Goal: Information Seeking & Learning: Check status

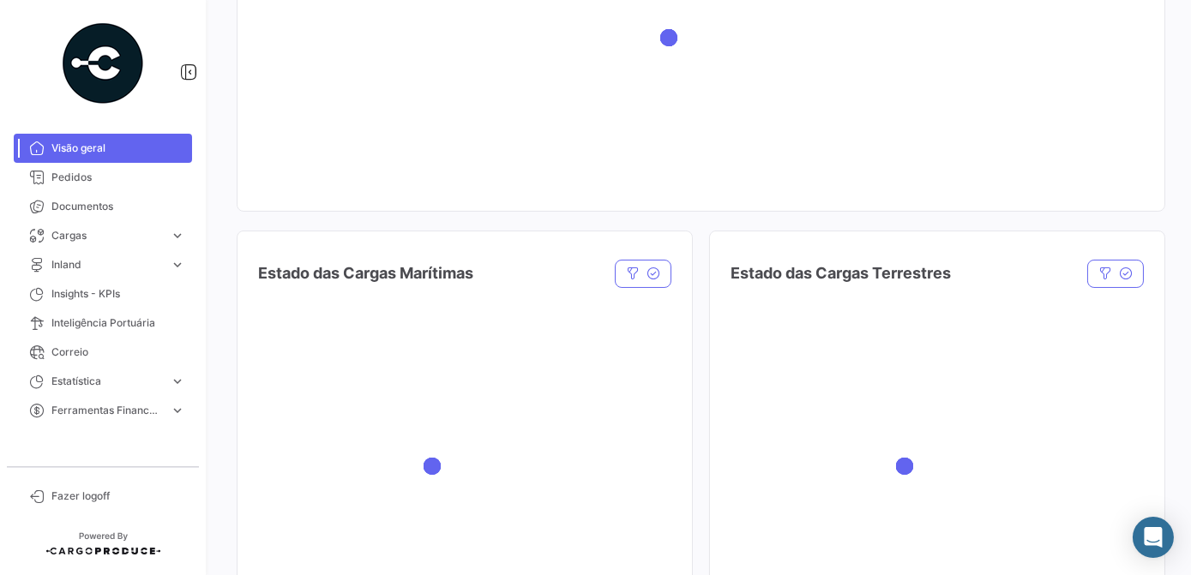
scroll to position [467, 0]
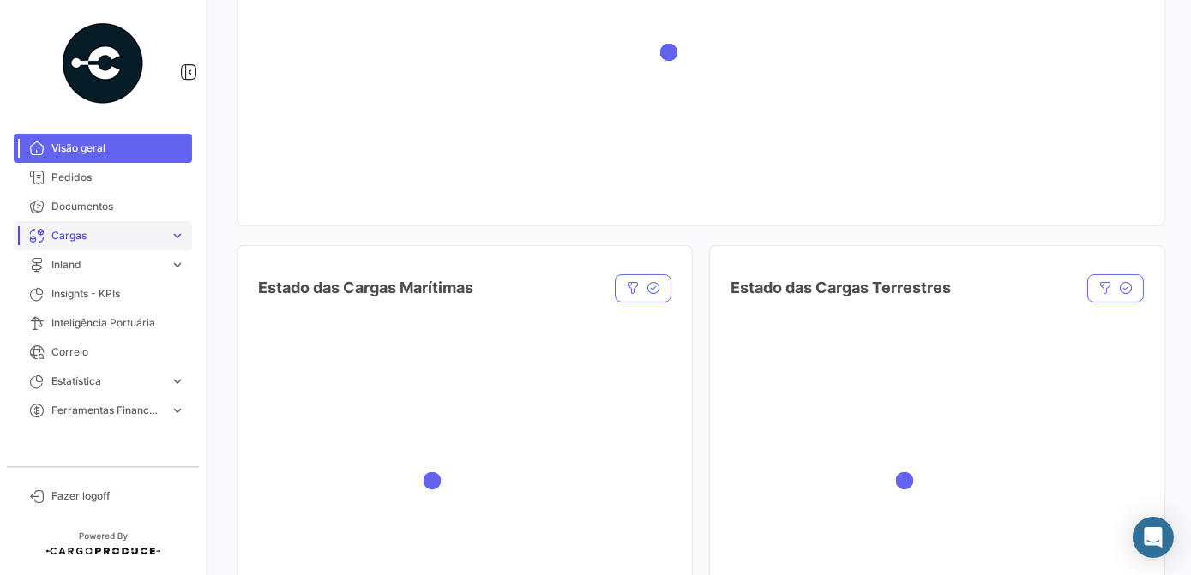
click at [96, 244] on link "Cargas expand_more" at bounding box center [103, 235] width 178 height 29
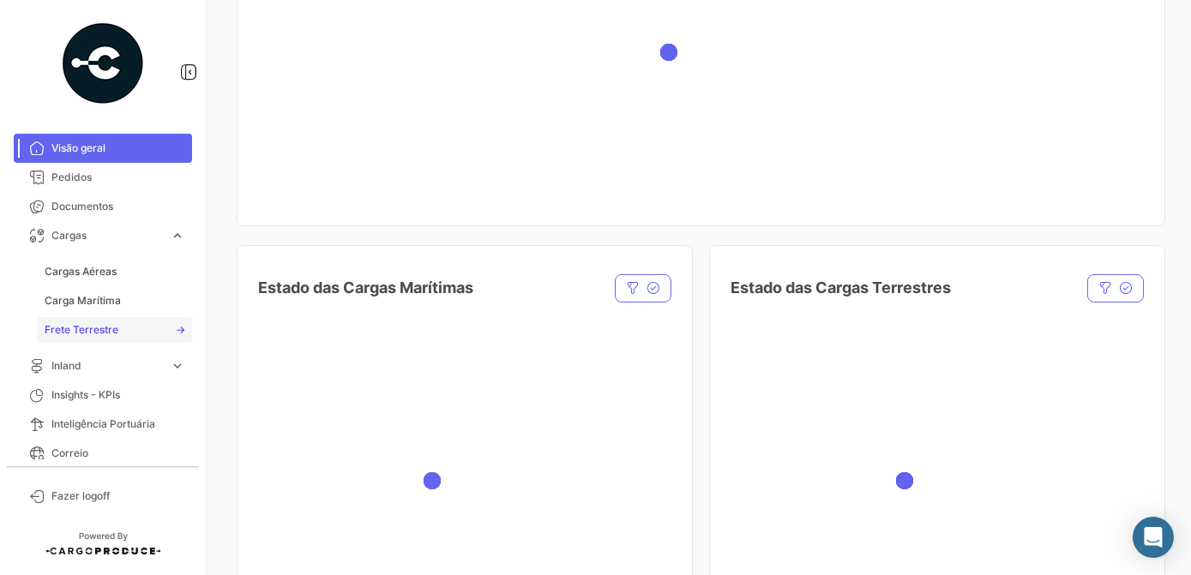
click at [83, 329] on span "Frete Terrestre" at bounding box center [82, 329] width 74 height 15
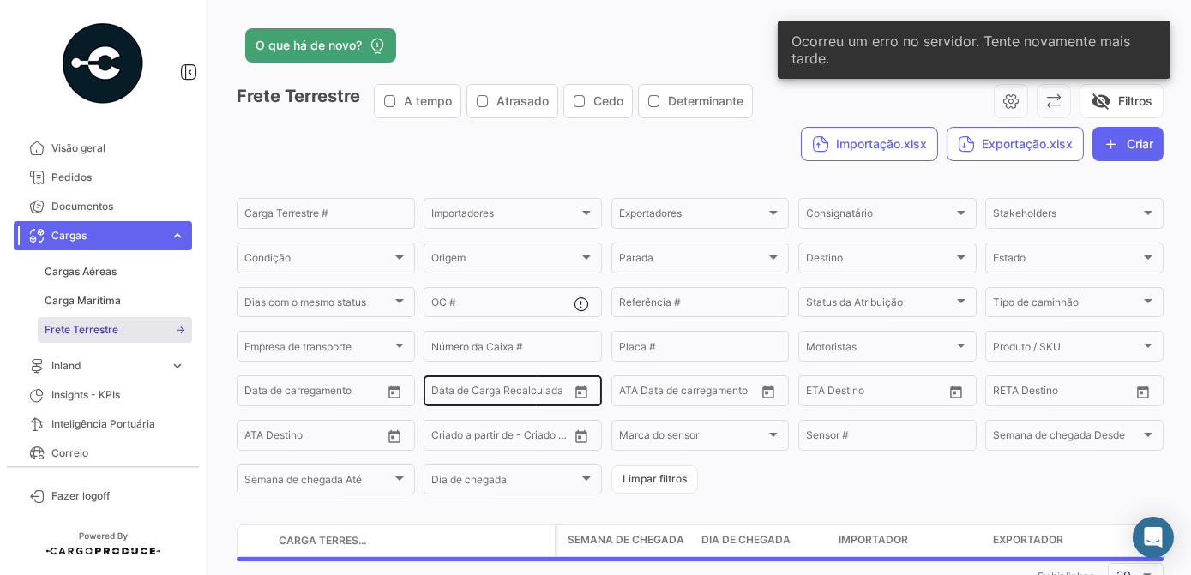
scroll to position [58, 0]
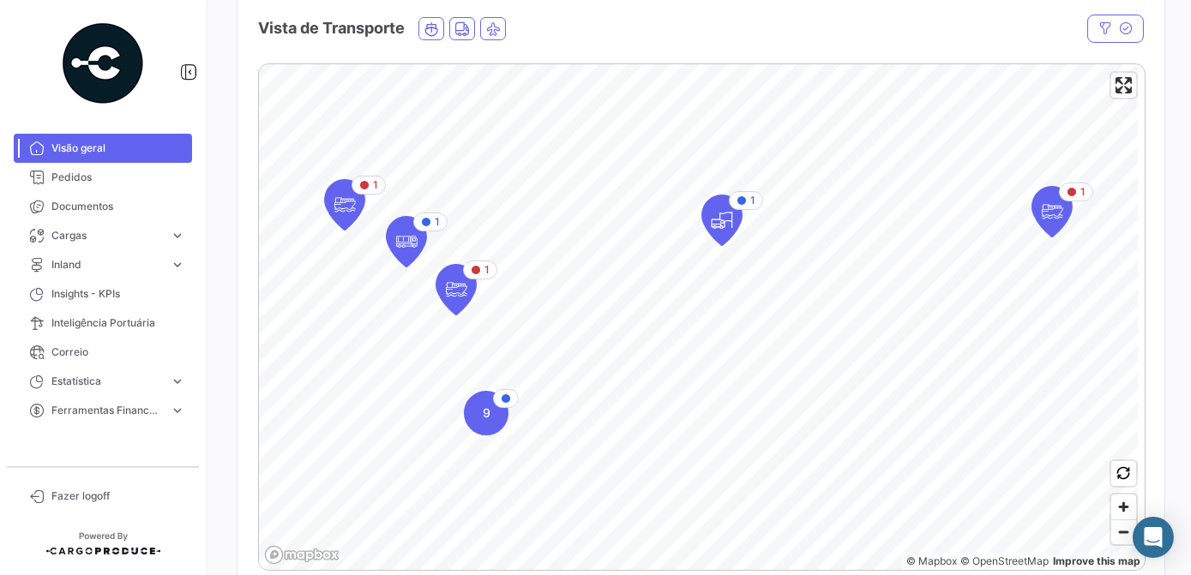
scroll to position [311, 0]
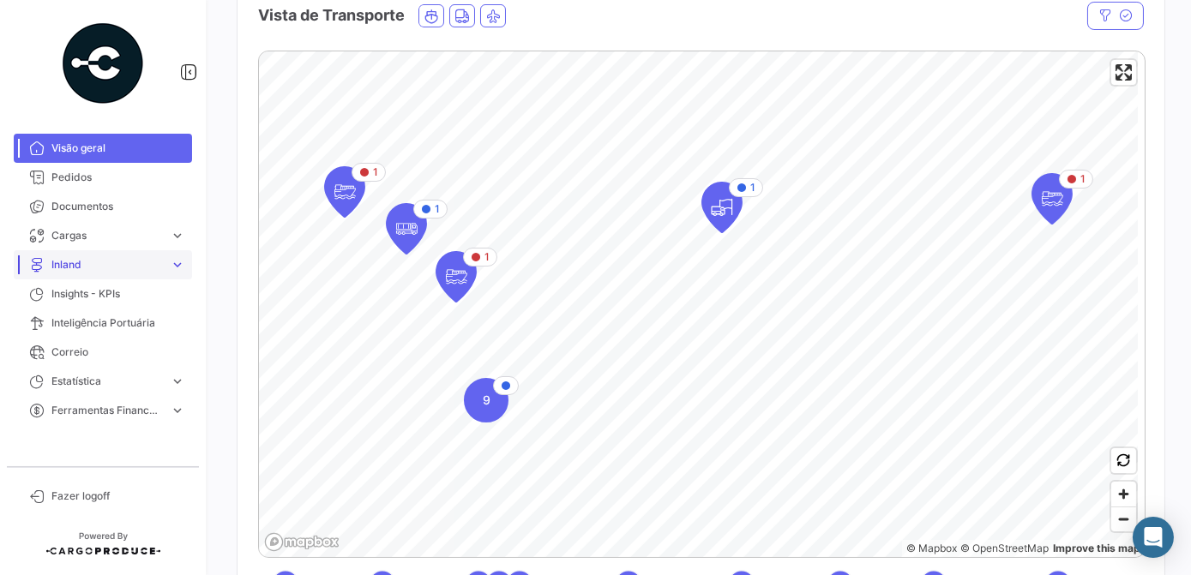
click at [80, 267] on span "Inland" at bounding box center [106, 264] width 111 height 15
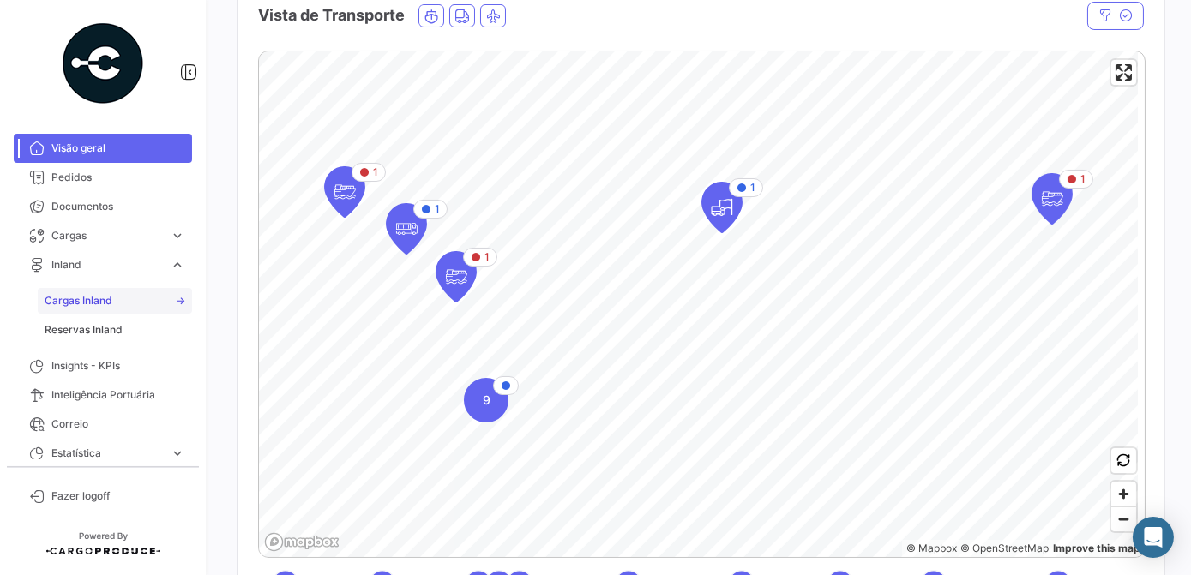
click at [110, 298] on span "Cargas Inland" at bounding box center [79, 300] width 68 height 15
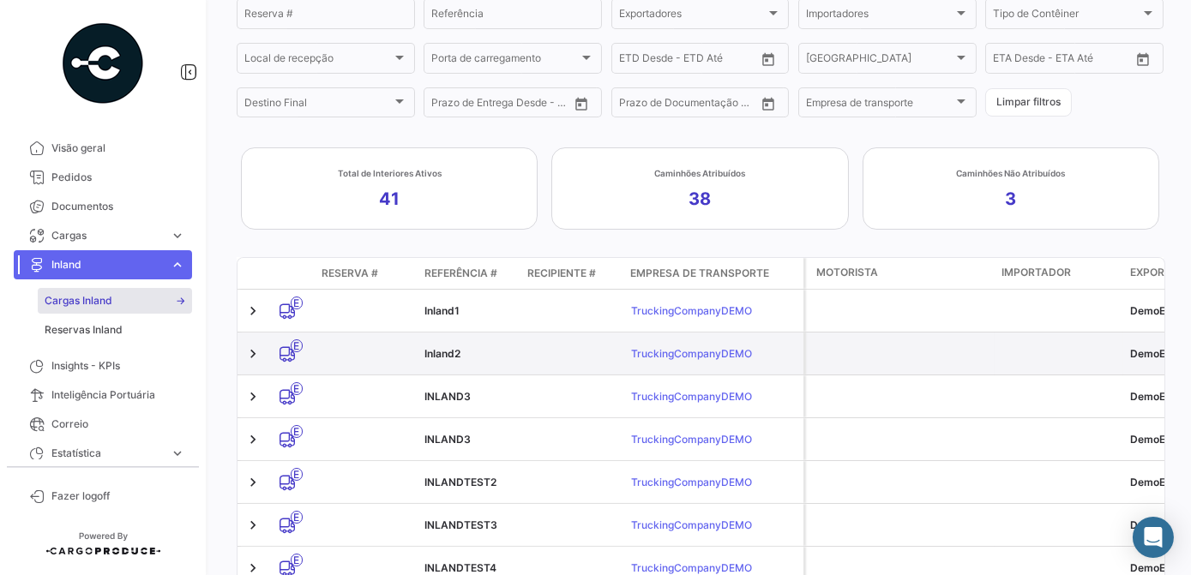
scroll to position [155, 0]
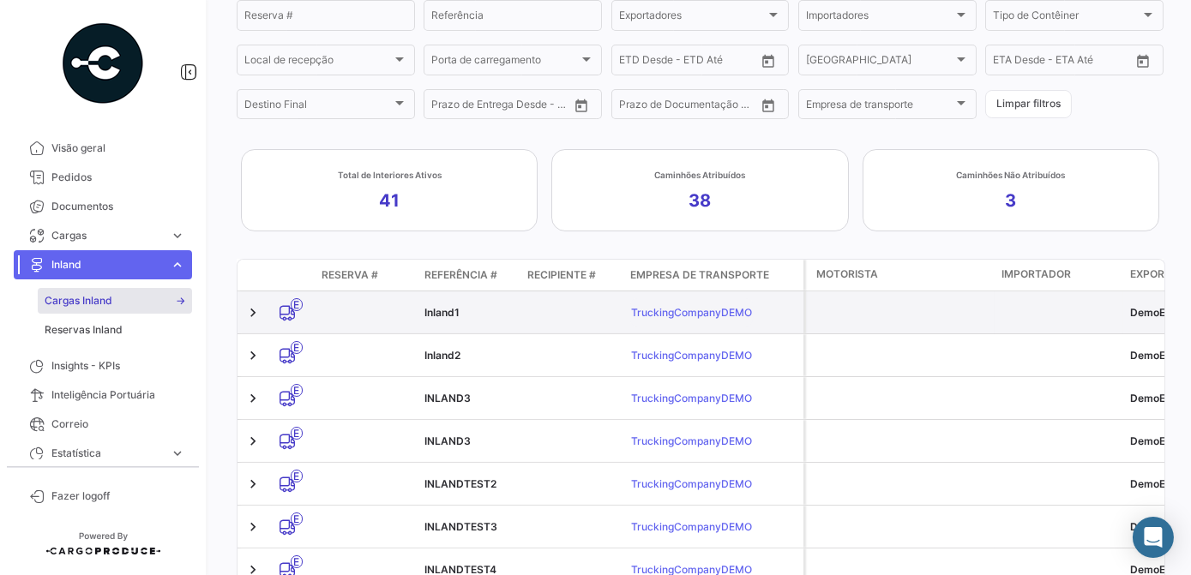
click at [683, 315] on button "TruckingCompanyDEMO" at bounding box center [691, 312] width 123 height 28
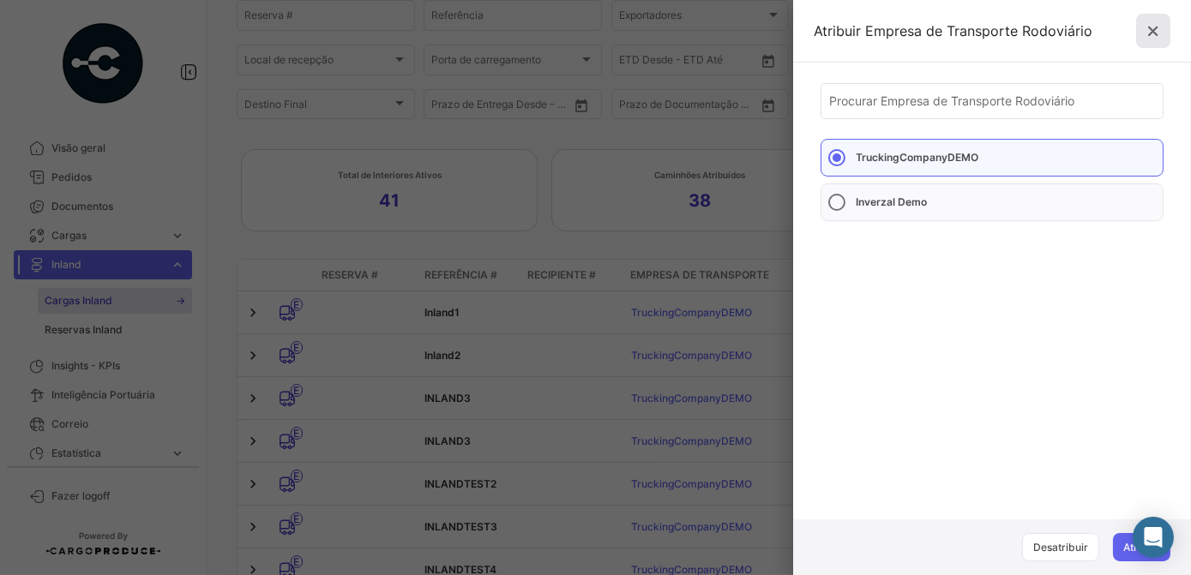
click at [1162, 29] on button at bounding box center [1153, 31] width 34 height 34
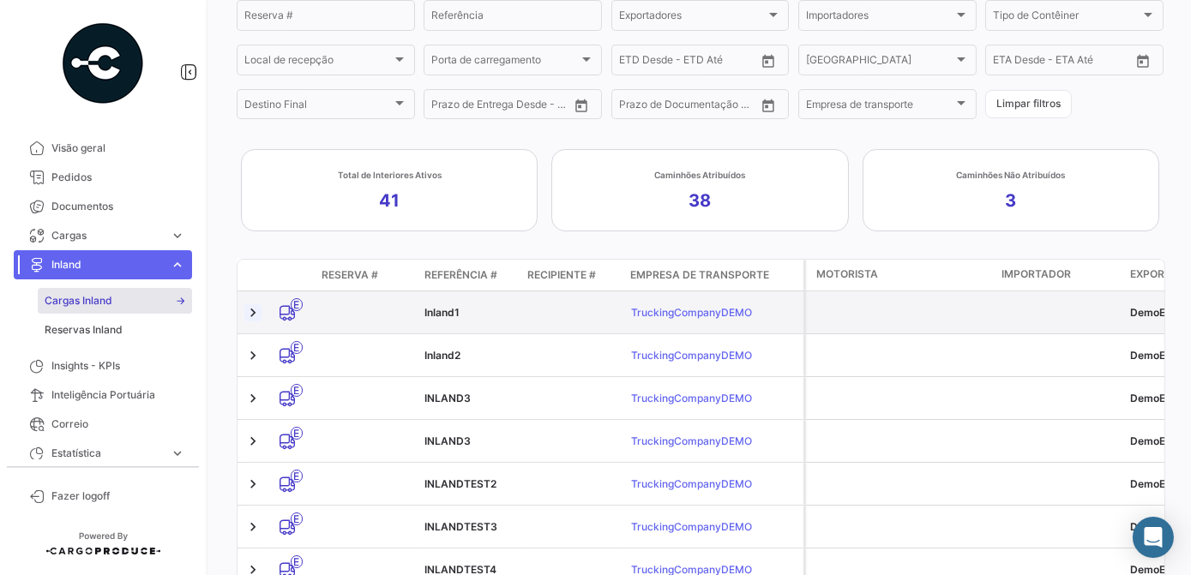
click at [255, 317] on link at bounding box center [252, 312] width 17 height 17
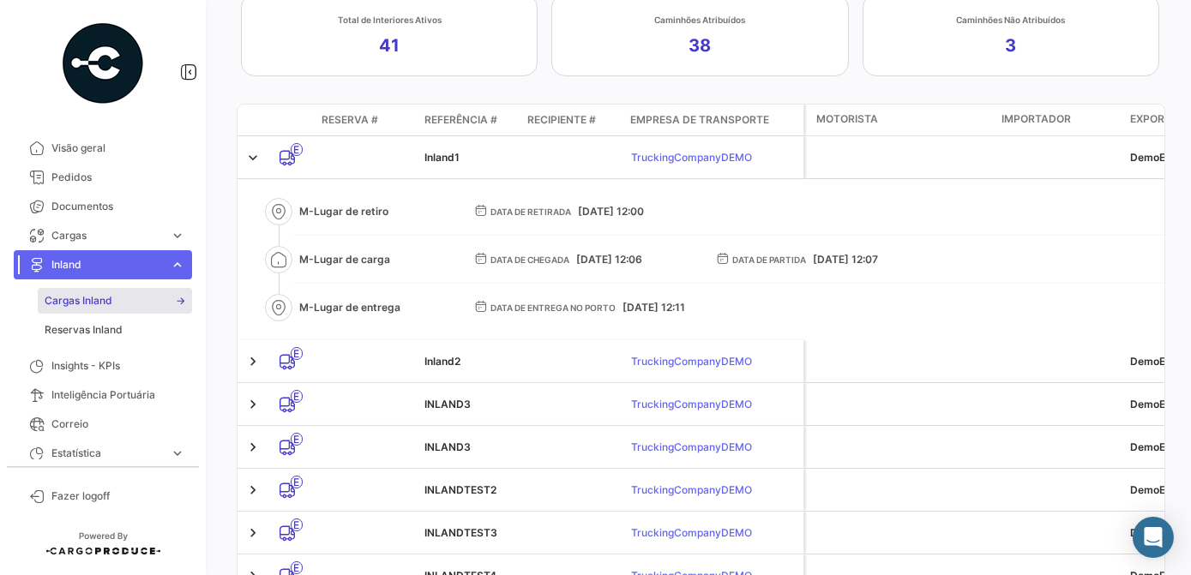
scroll to position [311, 0]
click at [100, 156] on link "Visão geral" at bounding box center [103, 148] width 178 height 29
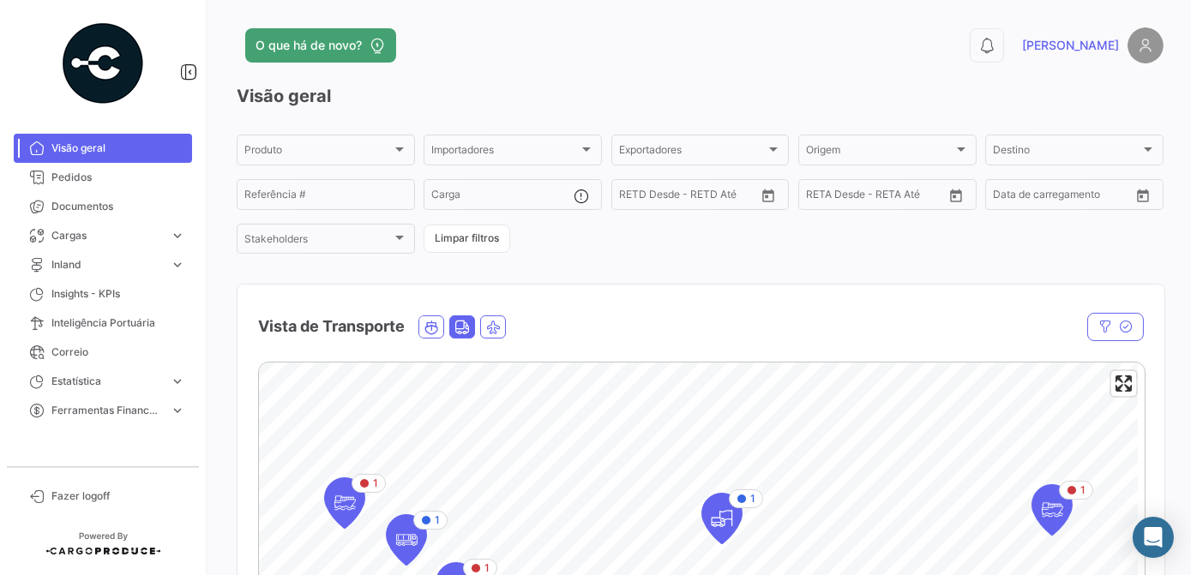
click at [459, 334] on icon "Land" at bounding box center [461, 327] width 15 height 15
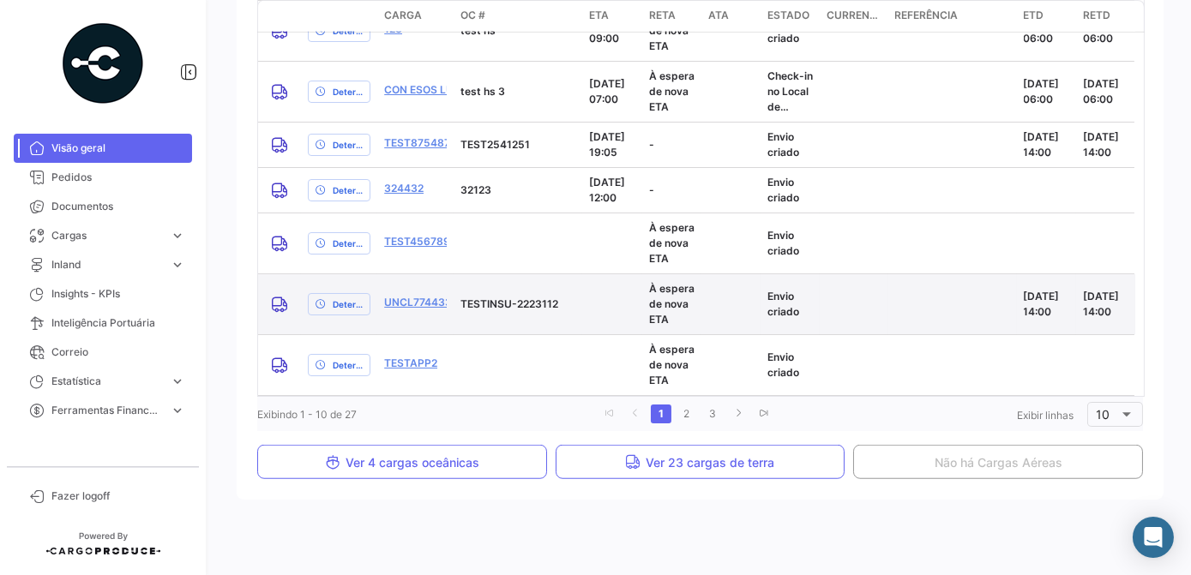
scroll to position [2830, 0]
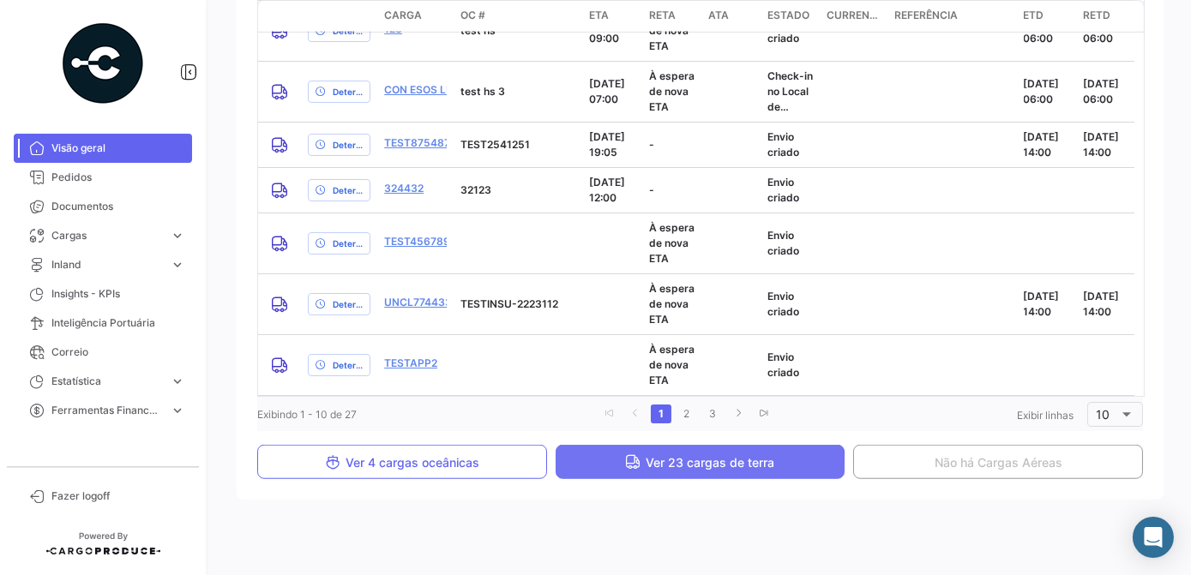
click at [690, 467] on span "Ver 23 cargas de terra" at bounding box center [700, 462] width 149 height 15
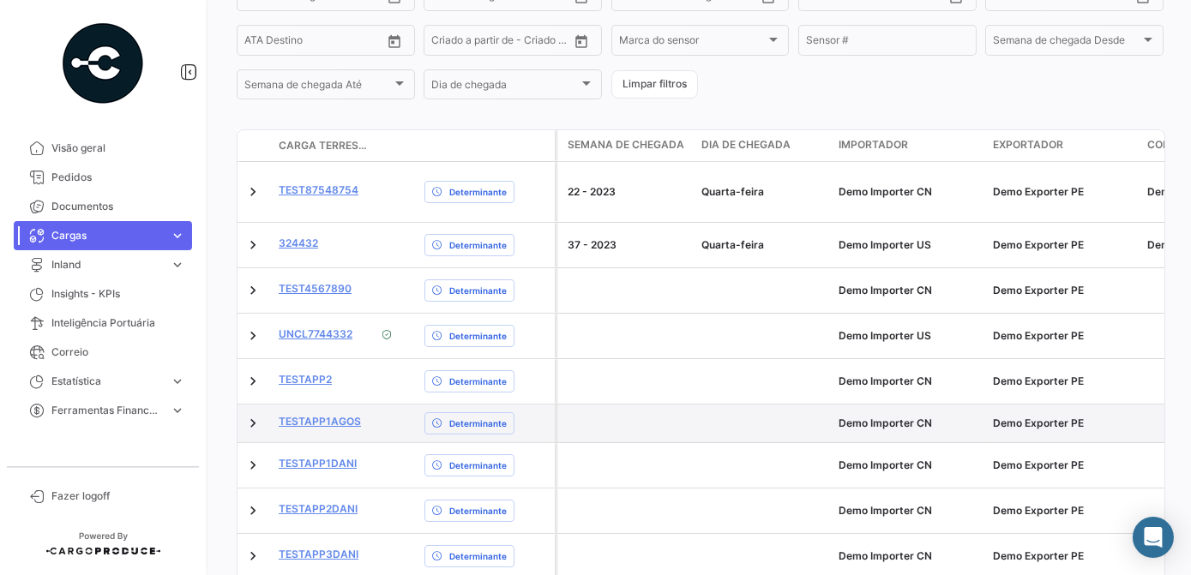
scroll to position [214, 0]
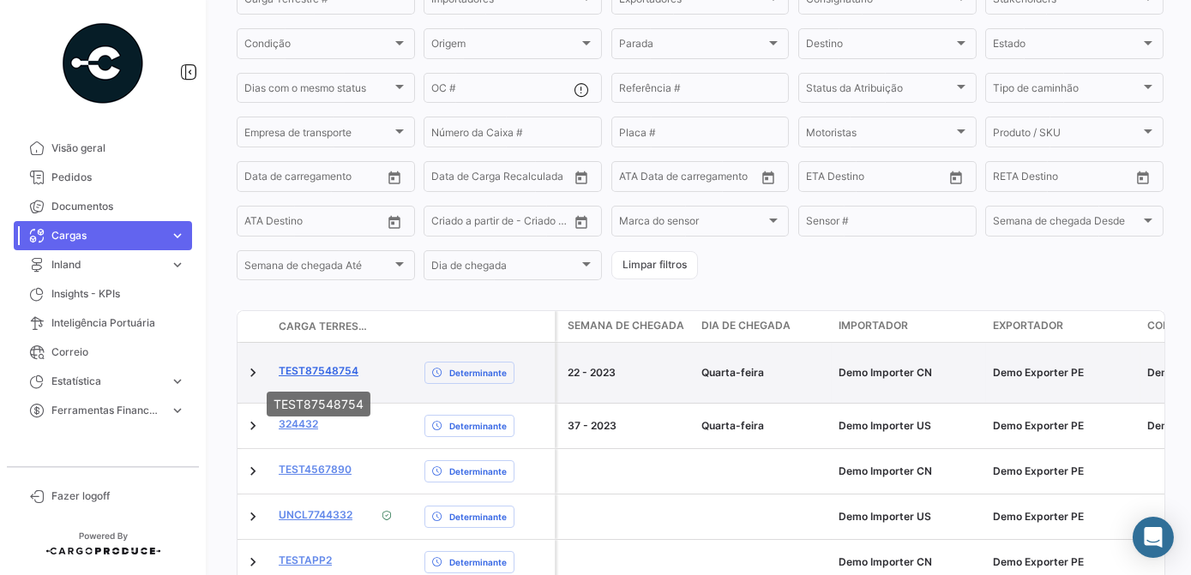
click at [314, 374] on link "TEST87548754" at bounding box center [319, 371] width 80 height 15
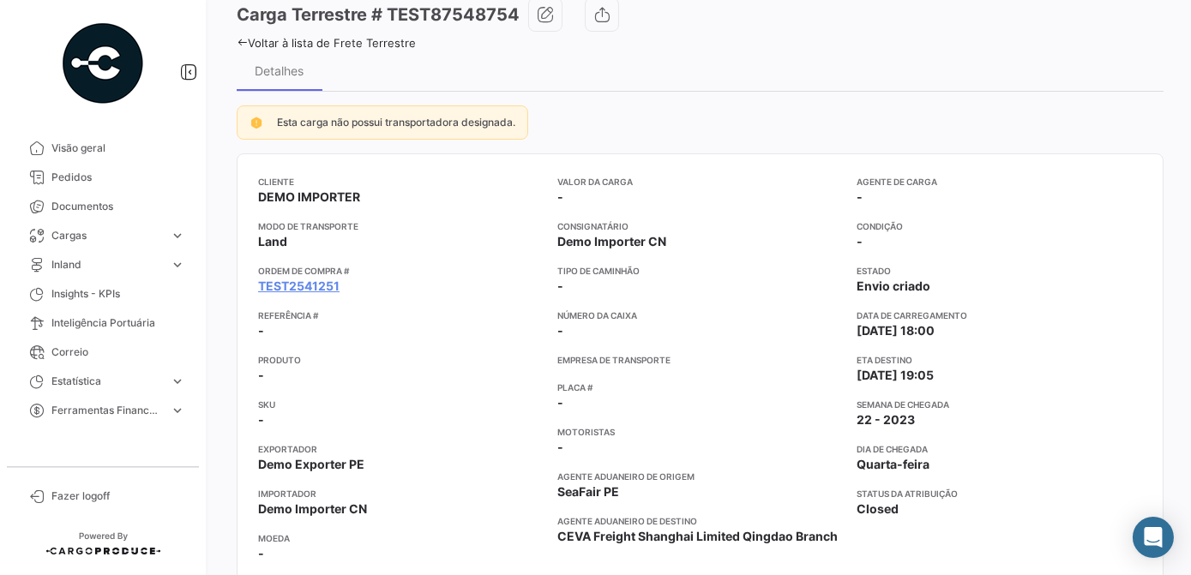
scroll to position [15, 0]
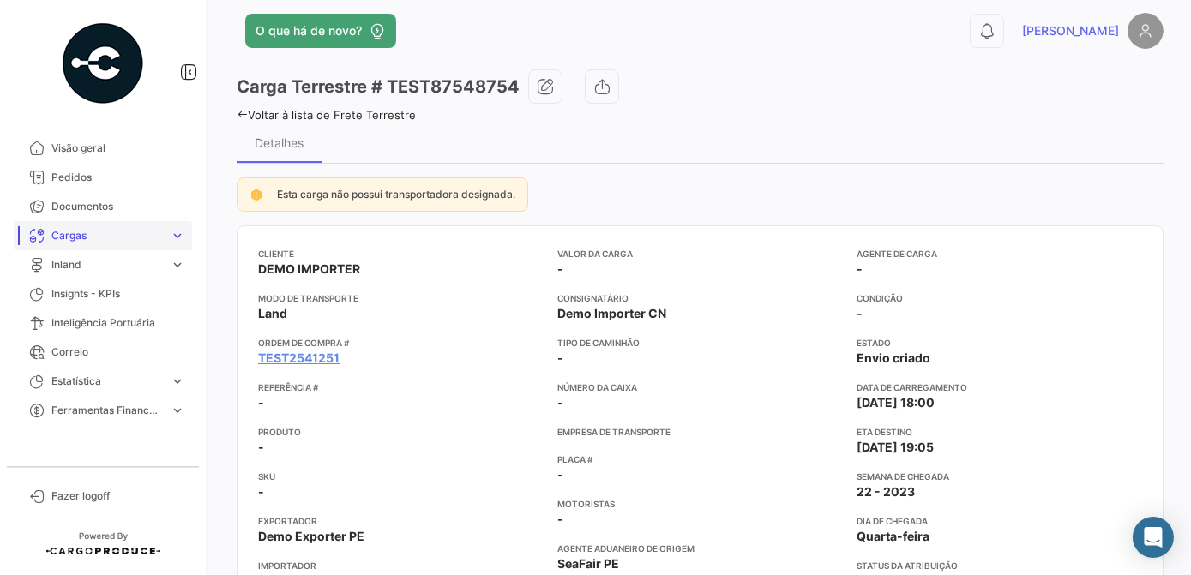
click at [110, 238] on span "Cargas" at bounding box center [106, 235] width 111 height 15
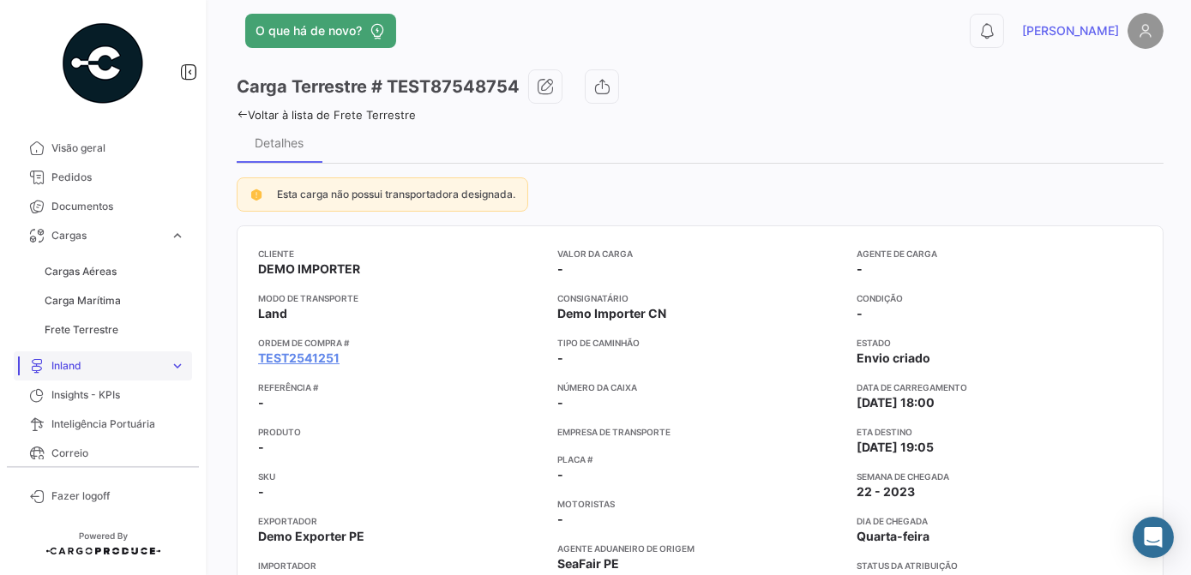
click at [77, 364] on span "Inland" at bounding box center [106, 365] width 111 height 15
click at [81, 298] on span "Cargas Inland" at bounding box center [79, 300] width 68 height 15
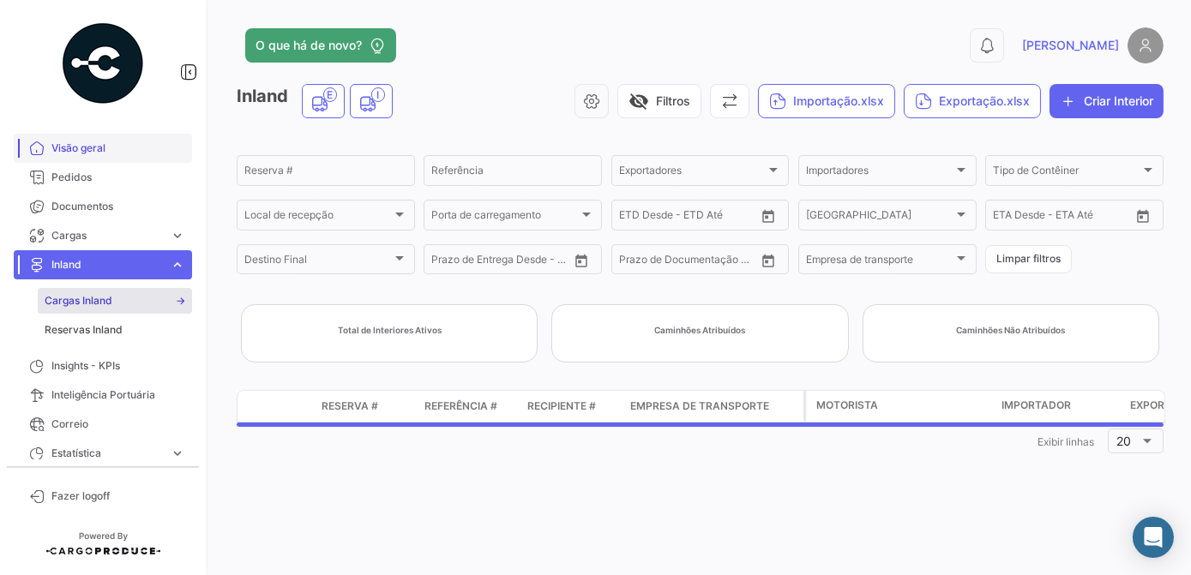
click at [79, 156] on link "Visão geral" at bounding box center [103, 148] width 178 height 29
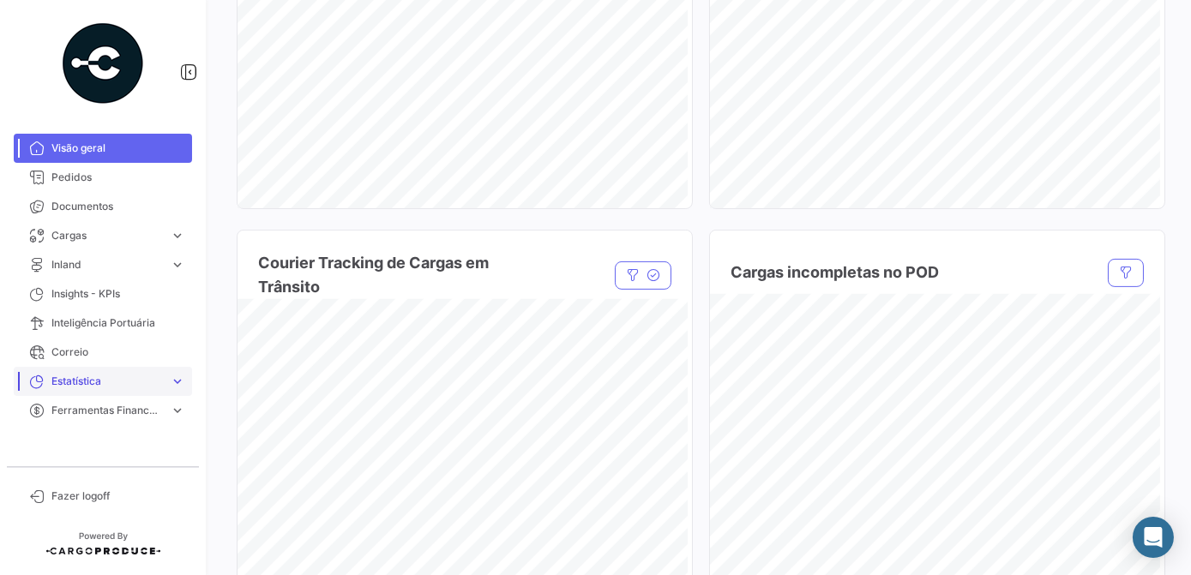
scroll to position [1169, 0]
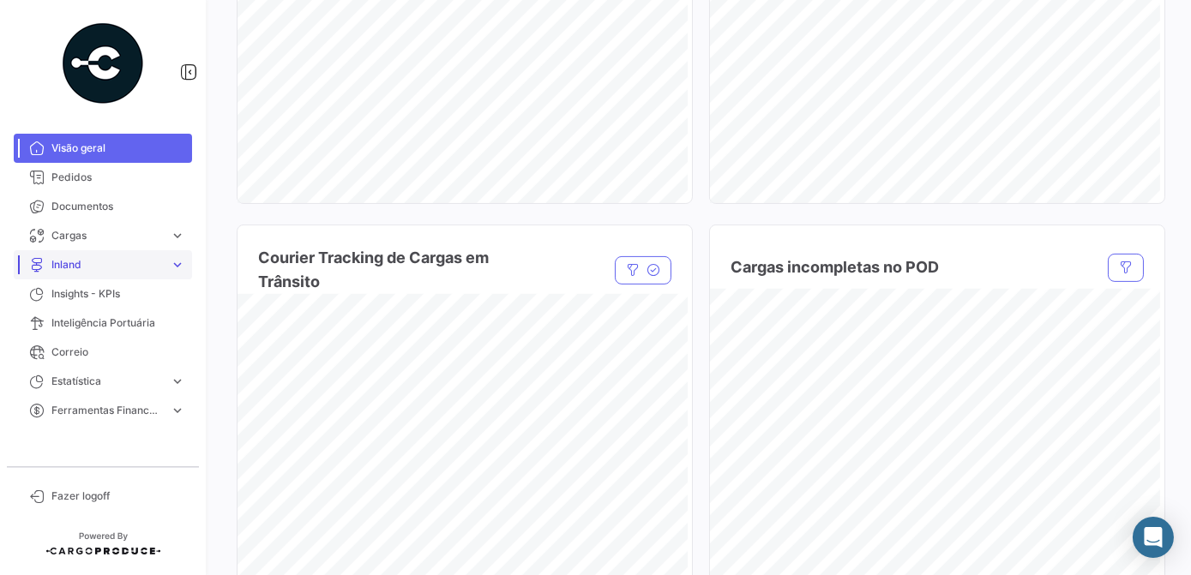
click at [74, 264] on span "Inland" at bounding box center [106, 264] width 111 height 15
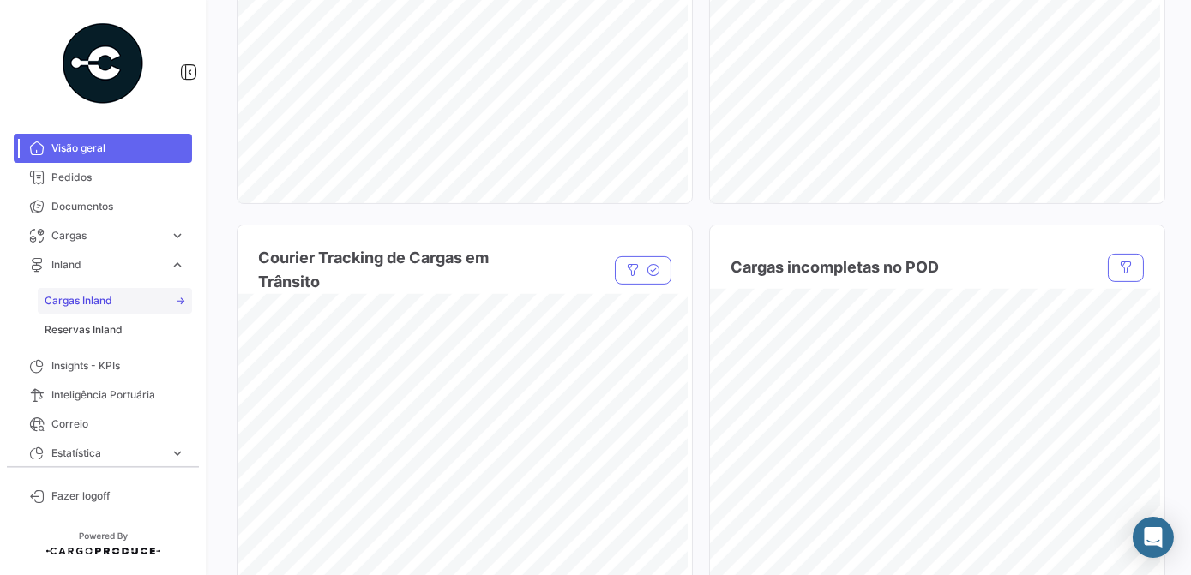
click at [91, 297] on span "Cargas Inland" at bounding box center [79, 300] width 68 height 15
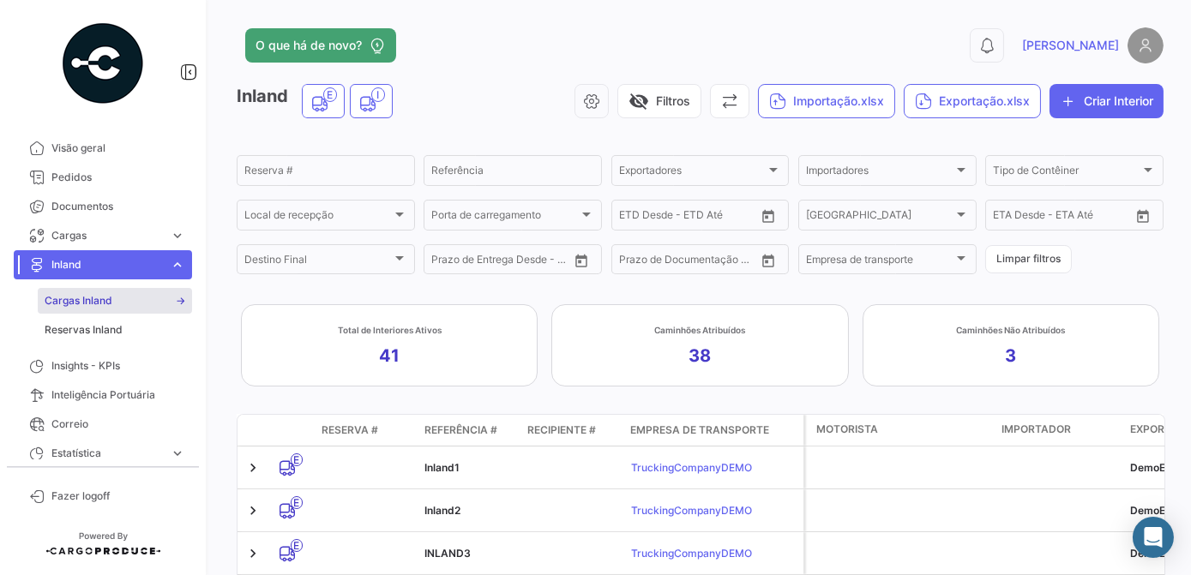
click at [415, 351] on app-kpi-card "Total de Interiores Ativos 41" at bounding box center [389, 345] width 297 height 82
click at [682, 363] on app-kpi-label "Caminhões Atribuídos 38" at bounding box center [699, 345] width 91 height 45
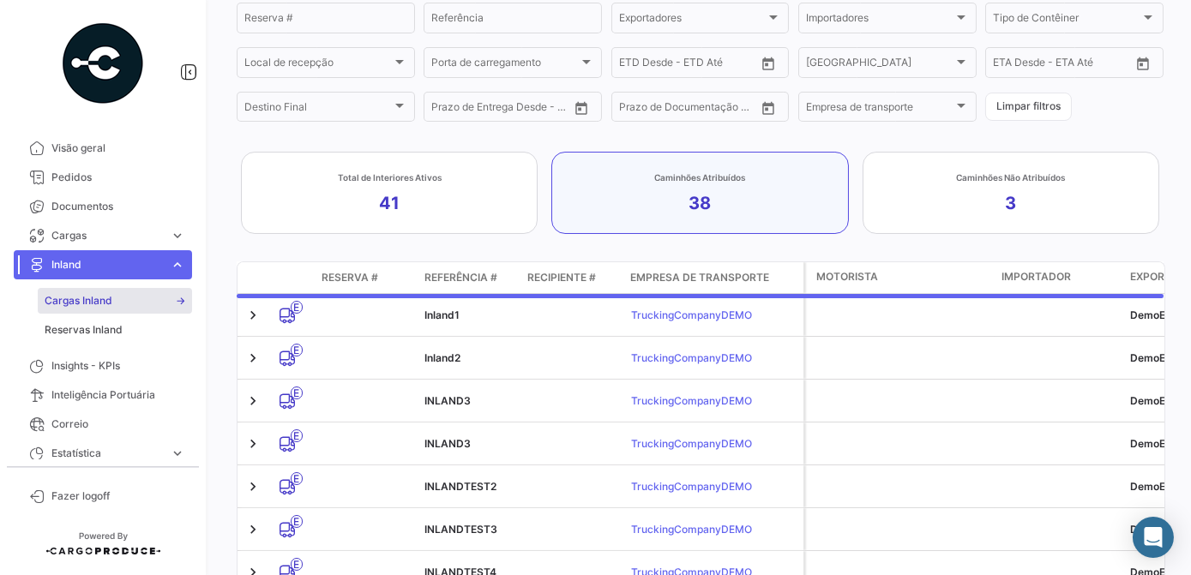
scroll to position [155, 0]
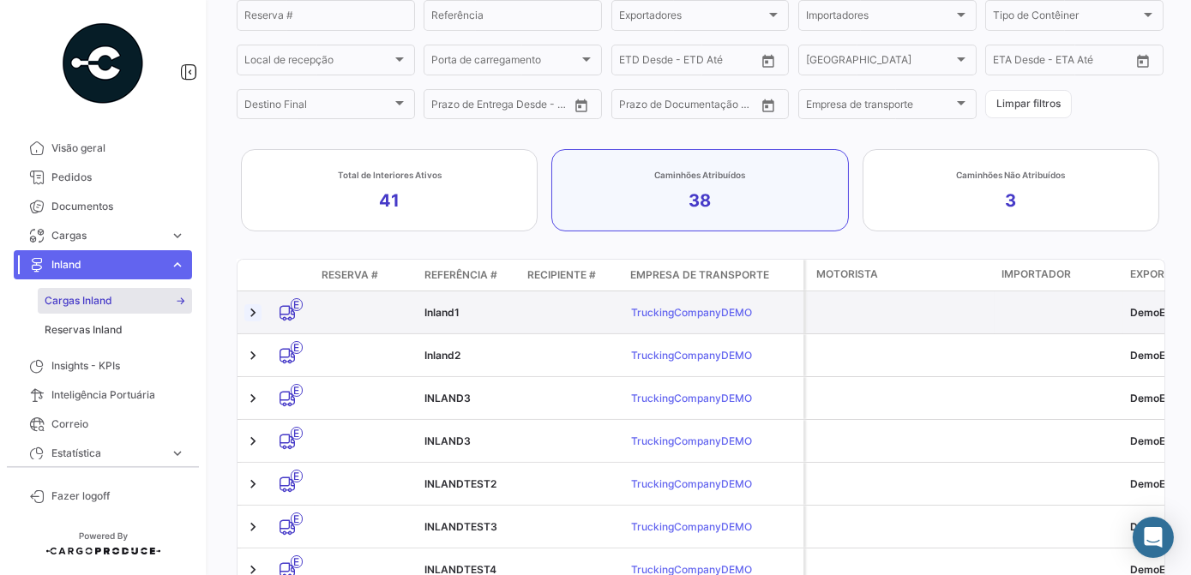
click at [253, 315] on link at bounding box center [252, 312] width 17 height 17
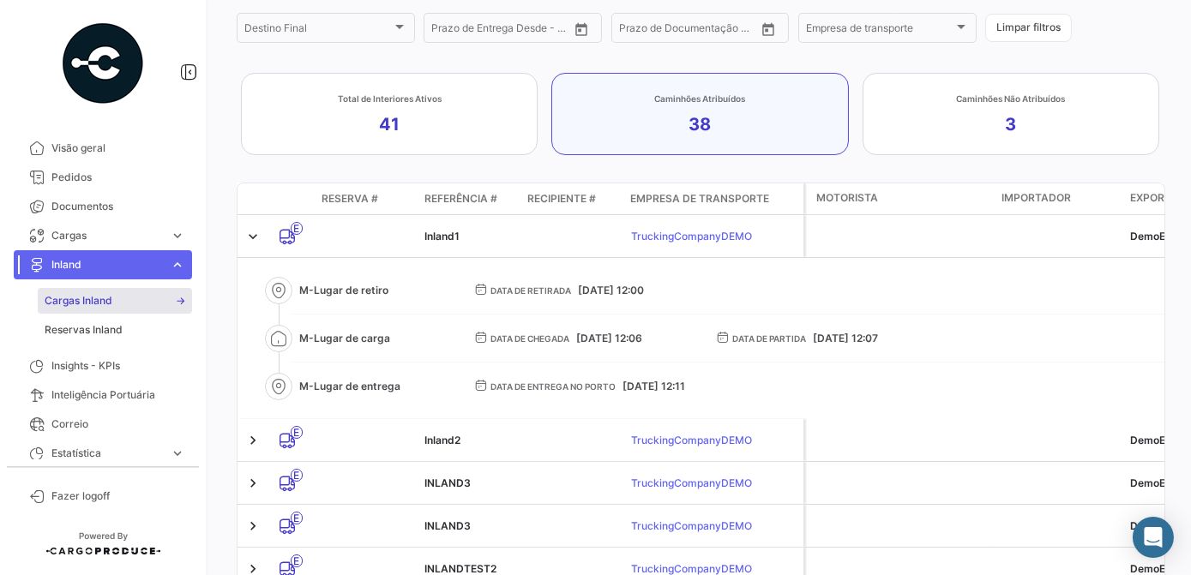
scroll to position [233, 0]
click at [96, 231] on span "Cargas" at bounding box center [106, 235] width 111 height 15
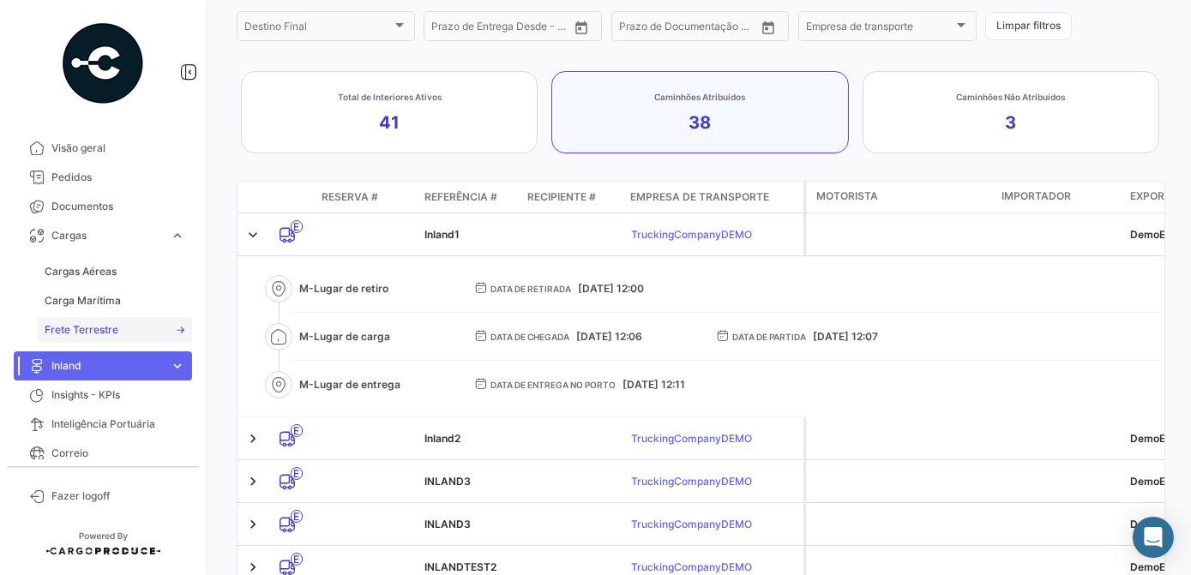
click at [104, 324] on span "Frete Terrestre" at bounding box center [82, 329] width 74 height 15
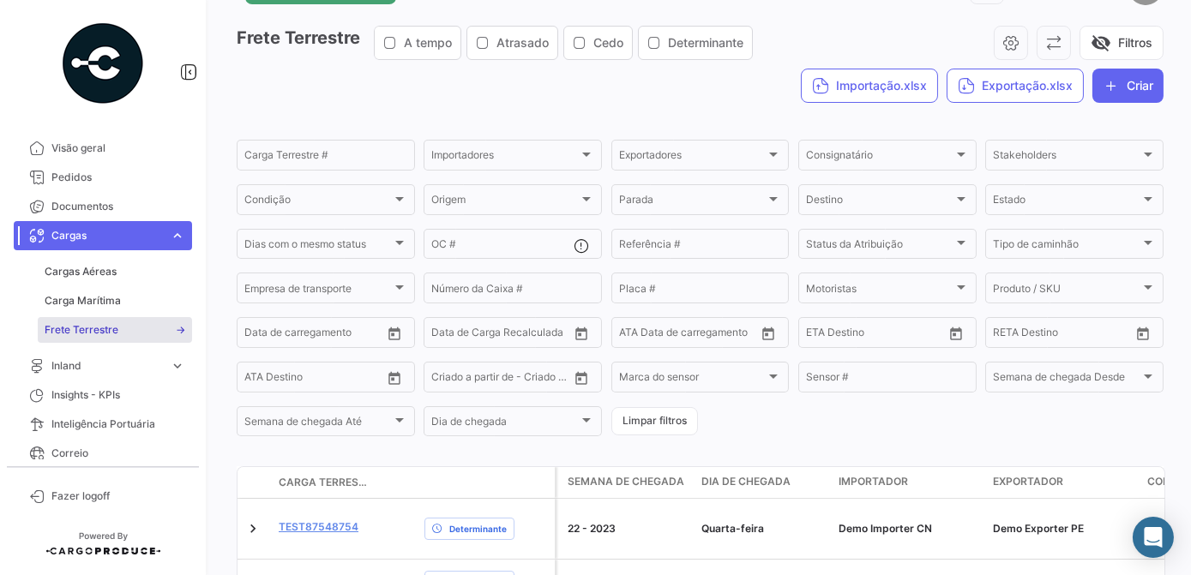
scroll to position [370, 0]
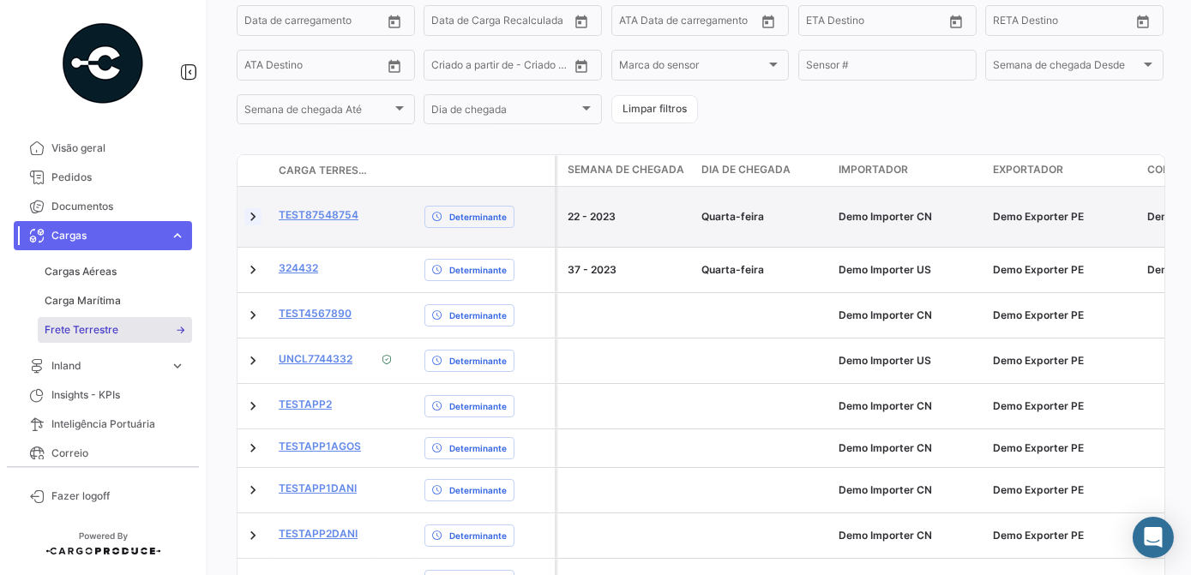
click at [256, 215] on link at bounding box center [252, 216] width 17 height 17
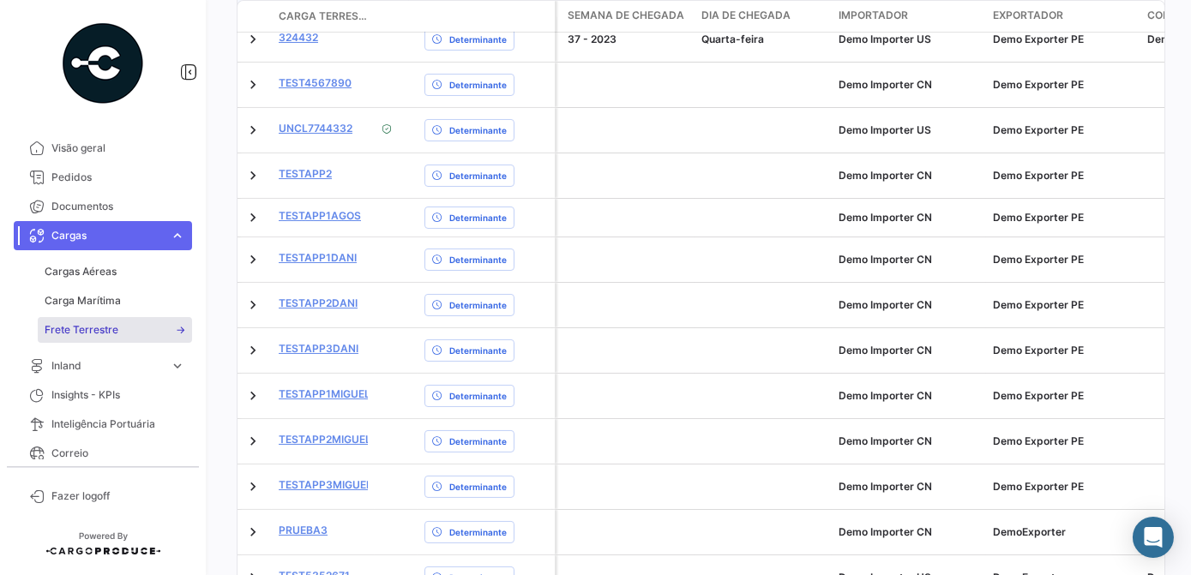
scroll to position [1150, 0]
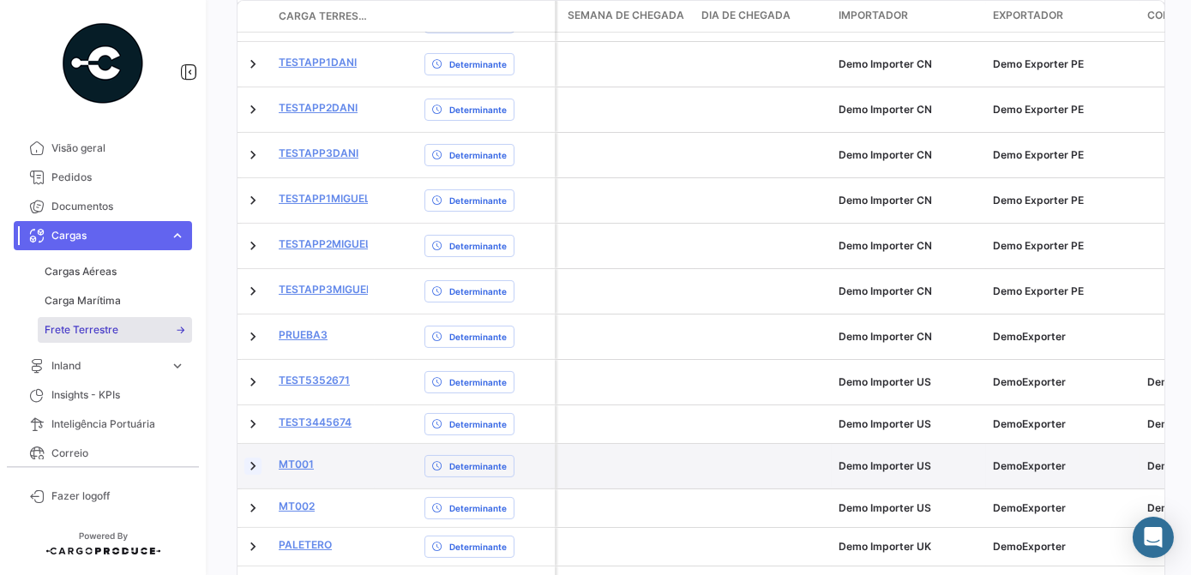
click at [251, 472] on link at bounding box center [252, 466] width 17 height 17
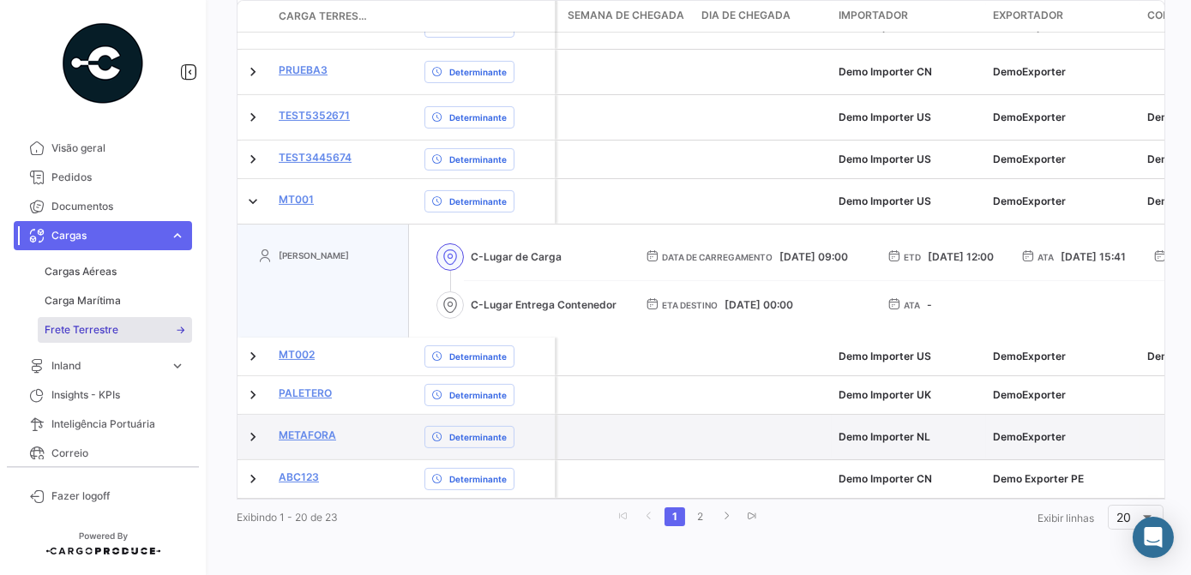
scroll to position [1442, 0]
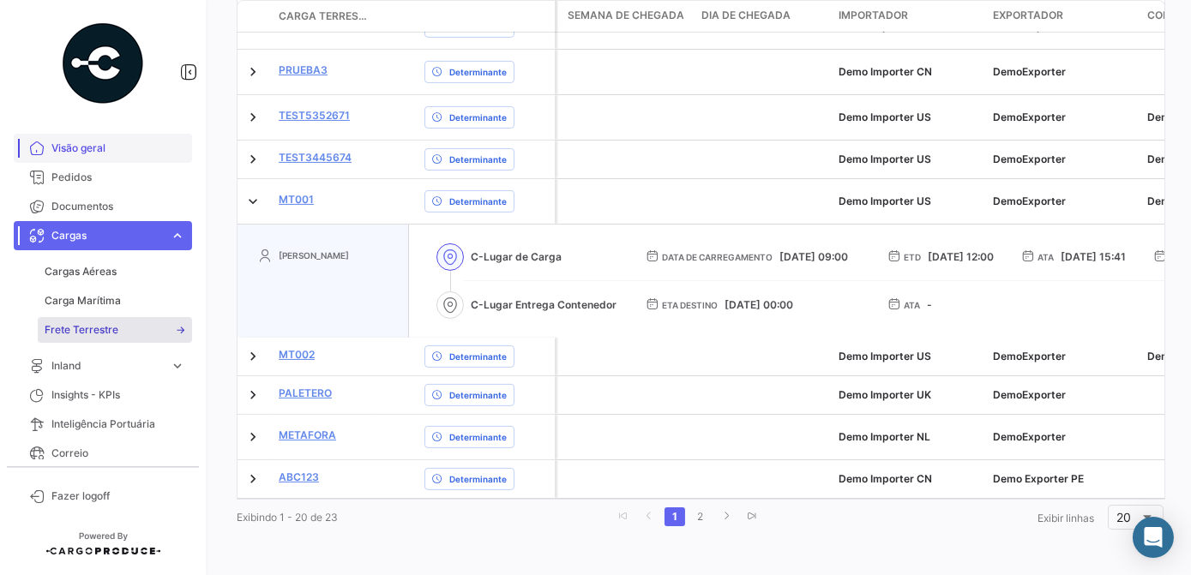
click at [84, 154] on span "Visão geral" at bounding box center [118, 148] width 134 height 15
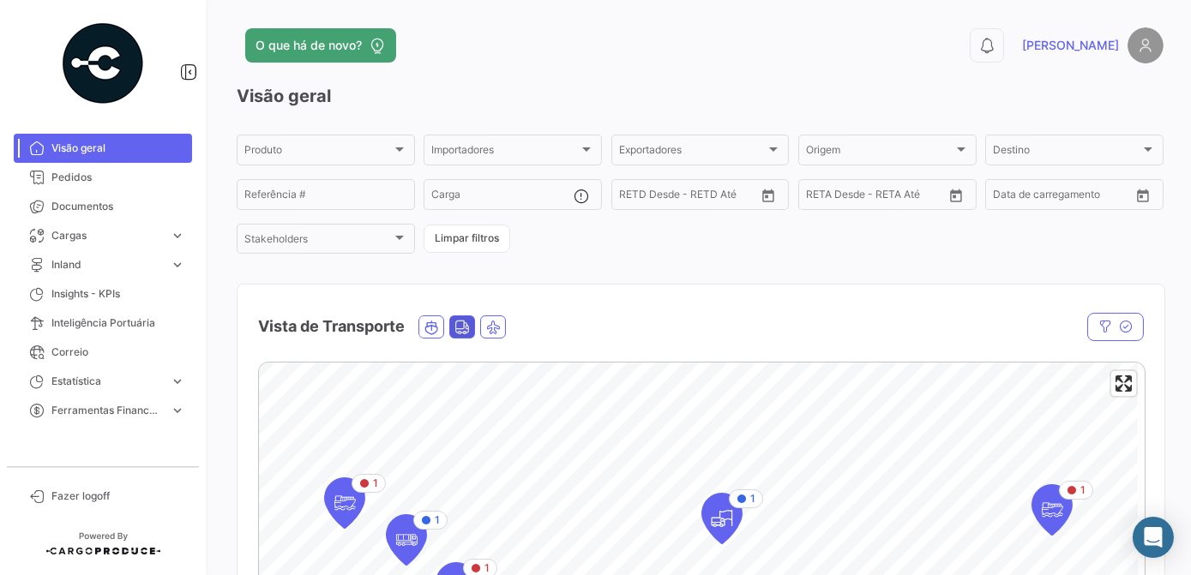
click at [456, 320] on icon "Land" at bounding box center [461, 327] width 15 height 15
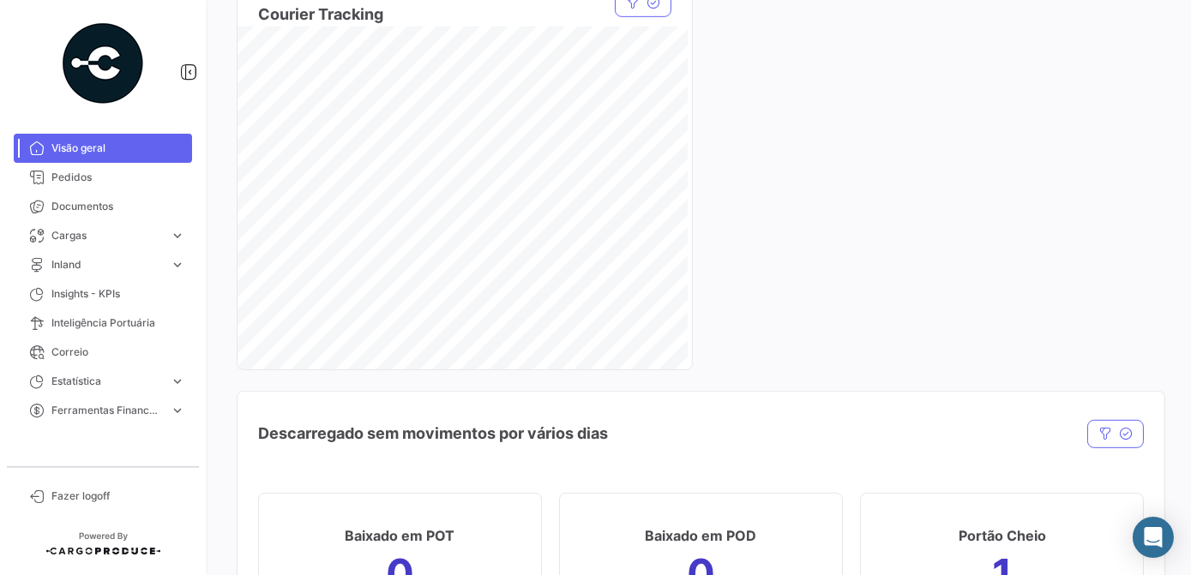
scroll to position [2182, 0]
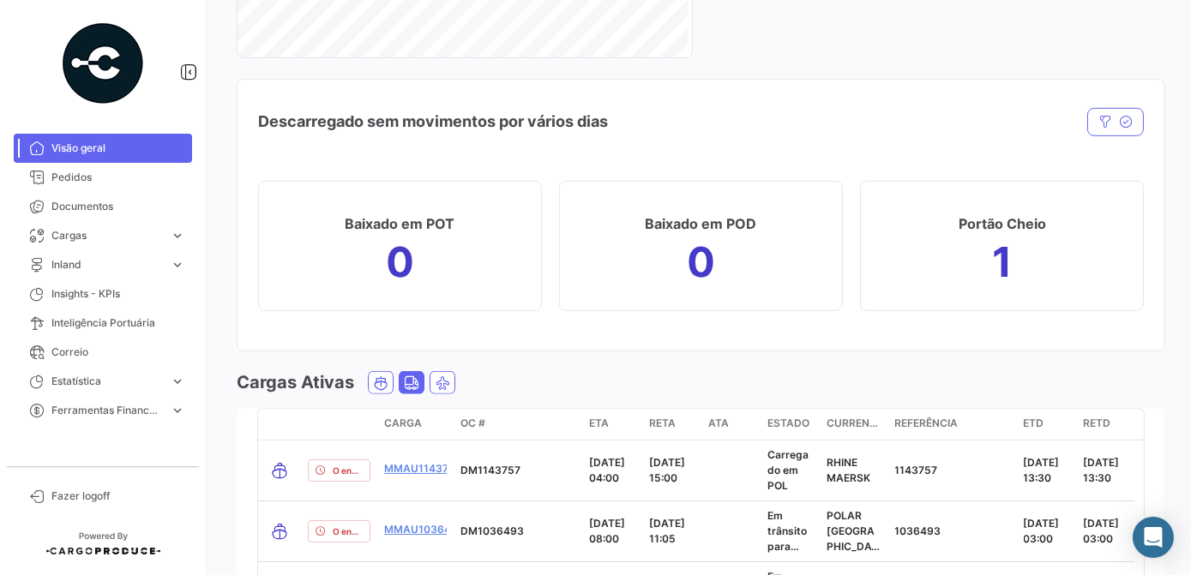
click at [404, 385] on icon "Land" at bounding box center [411, 383] width 15 height 15
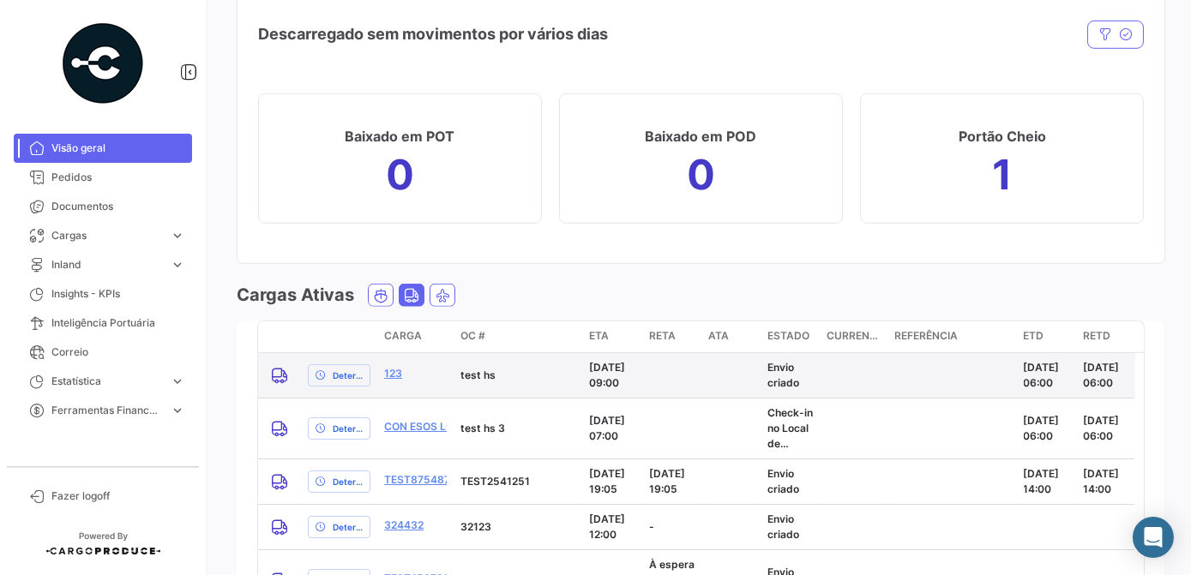
scroll to position [2416, 0]
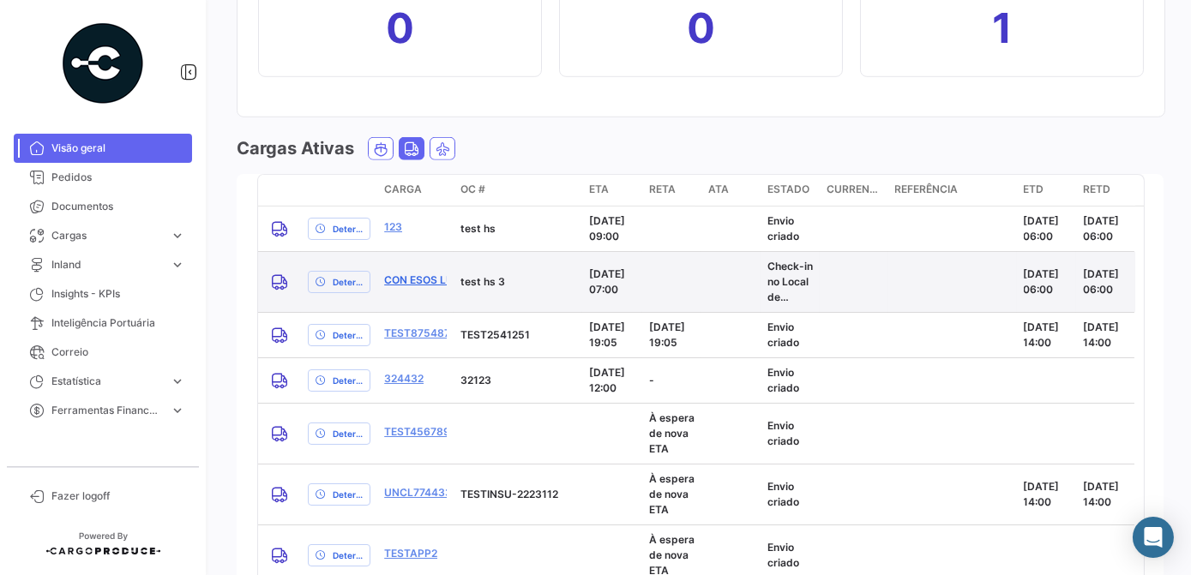
click at [398, 288] on link "con esos lugares" at bounding box center [436, 280] width 105 height 15
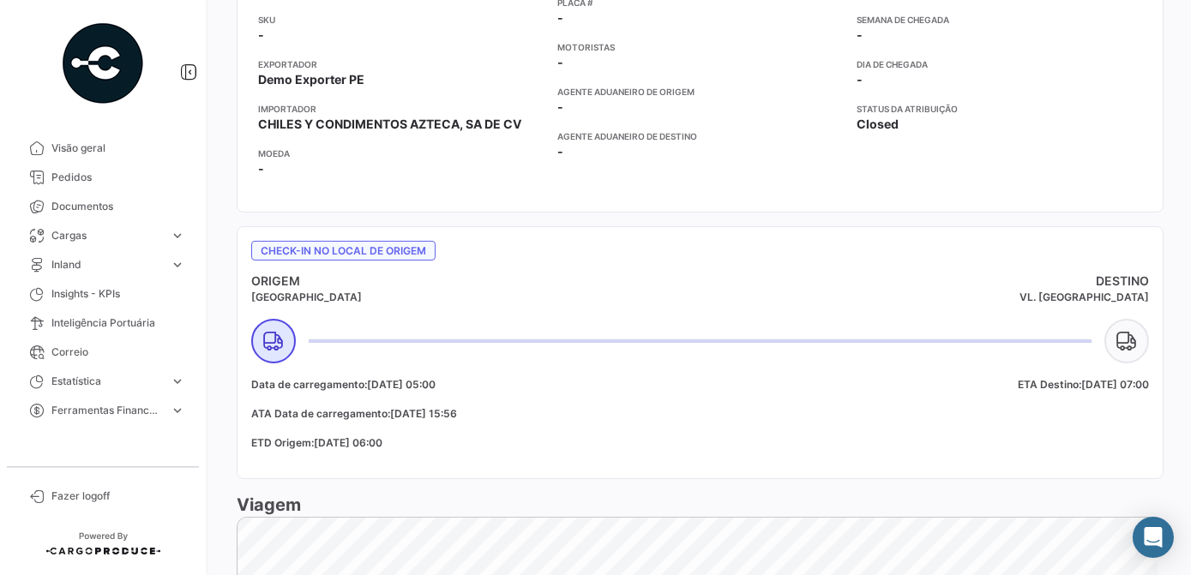
scroll to position [459, 0]
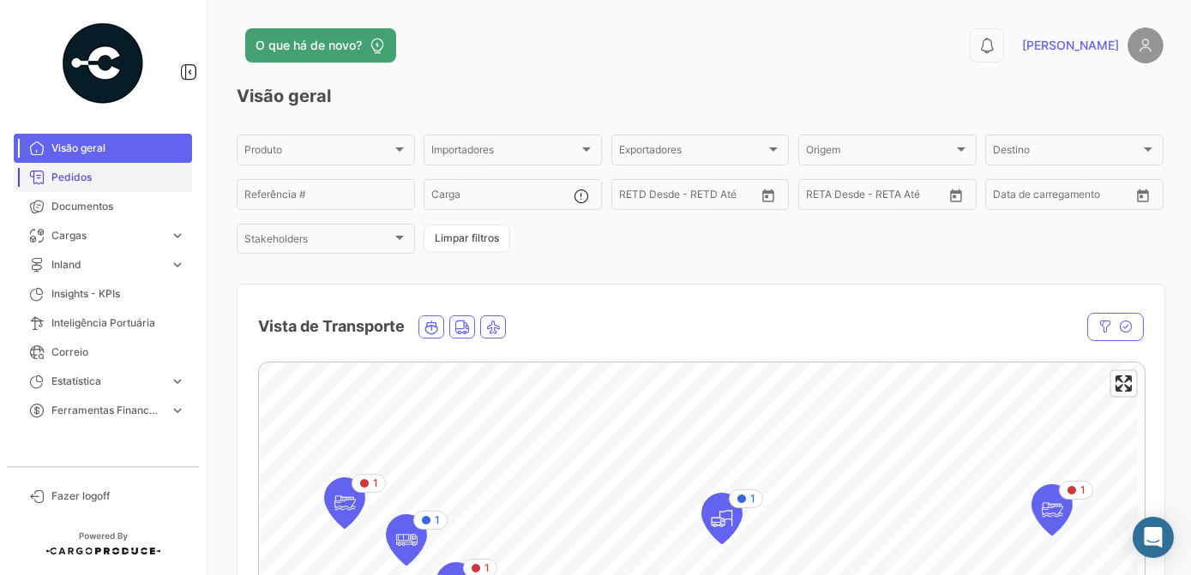
click at [93, 182] on span "Pedidos" at bounding box center [118, 177] width 134 height 15
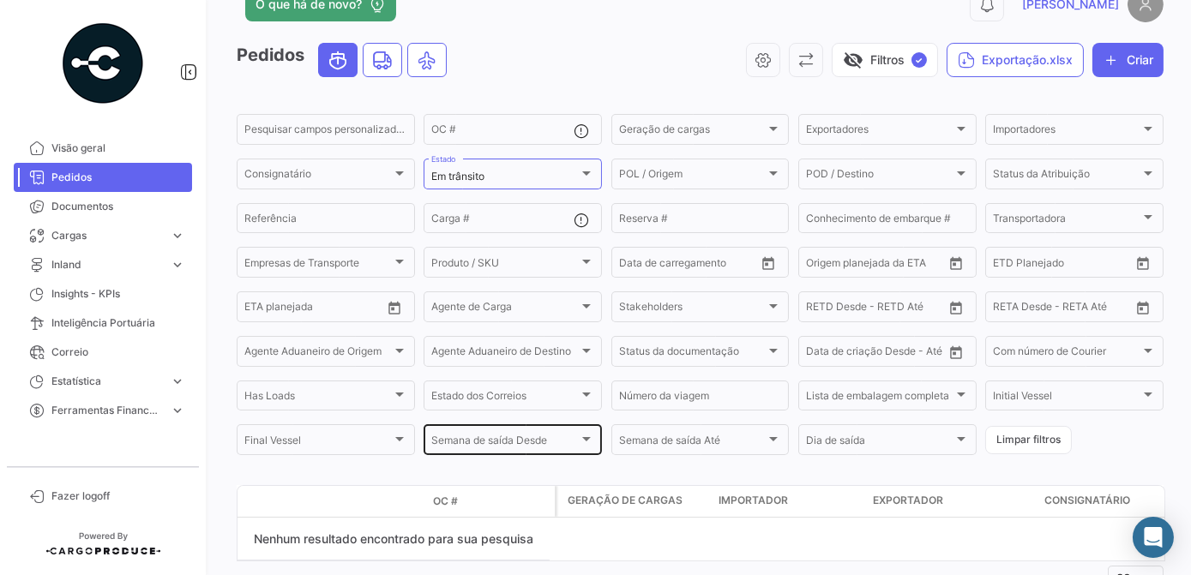
scroll to position [103, 0]
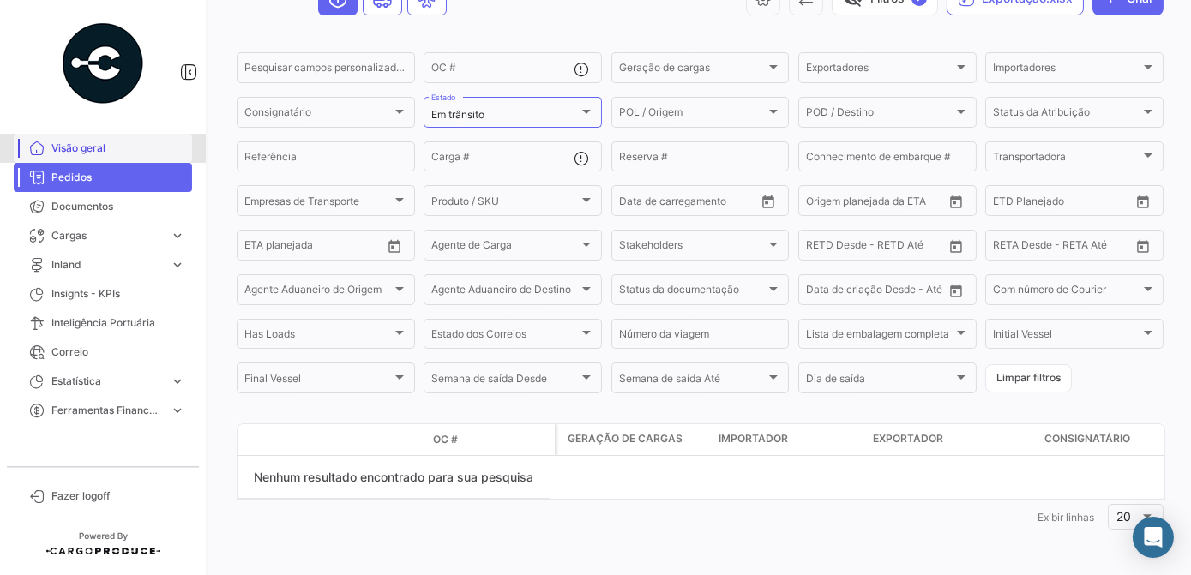
click at [85, 145] on span "Visão geral" at bounding box center [118, 148] width 134 height 15
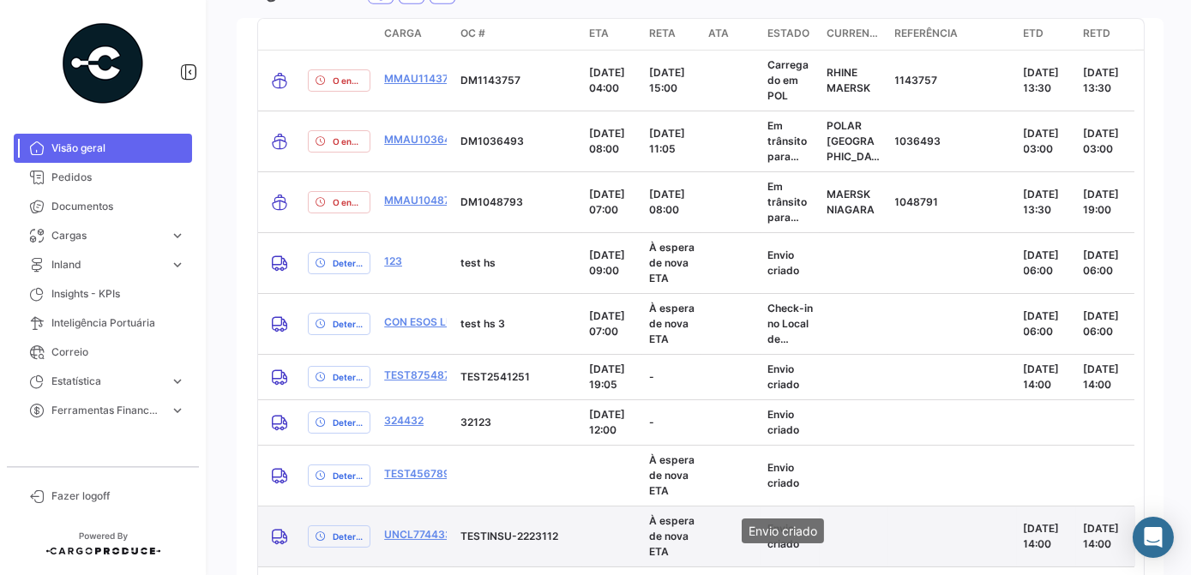
scroll to position [2830, 0]
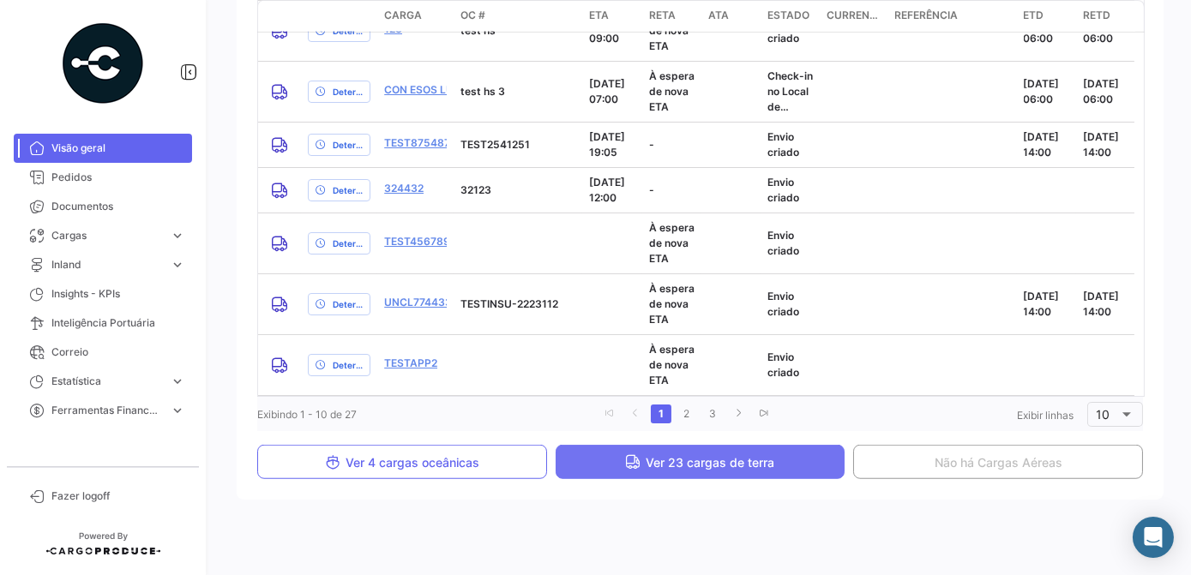
click at [719, 467] on span "Ver 23 cargas de terra" at bounding box center [700, 462] width 149 height 15
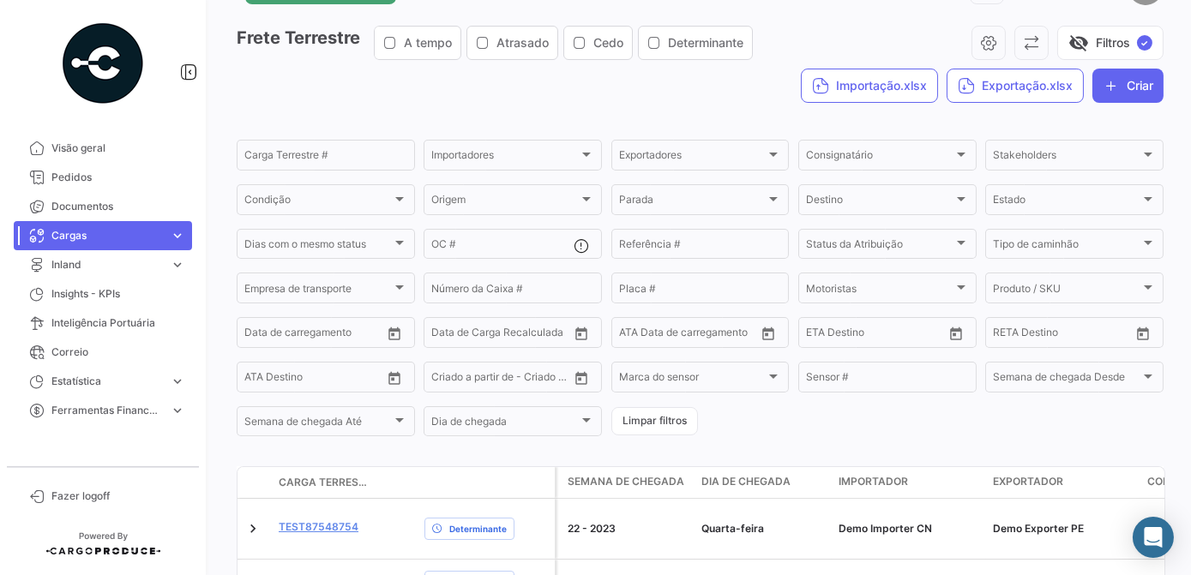
scroll to position [370, 0]
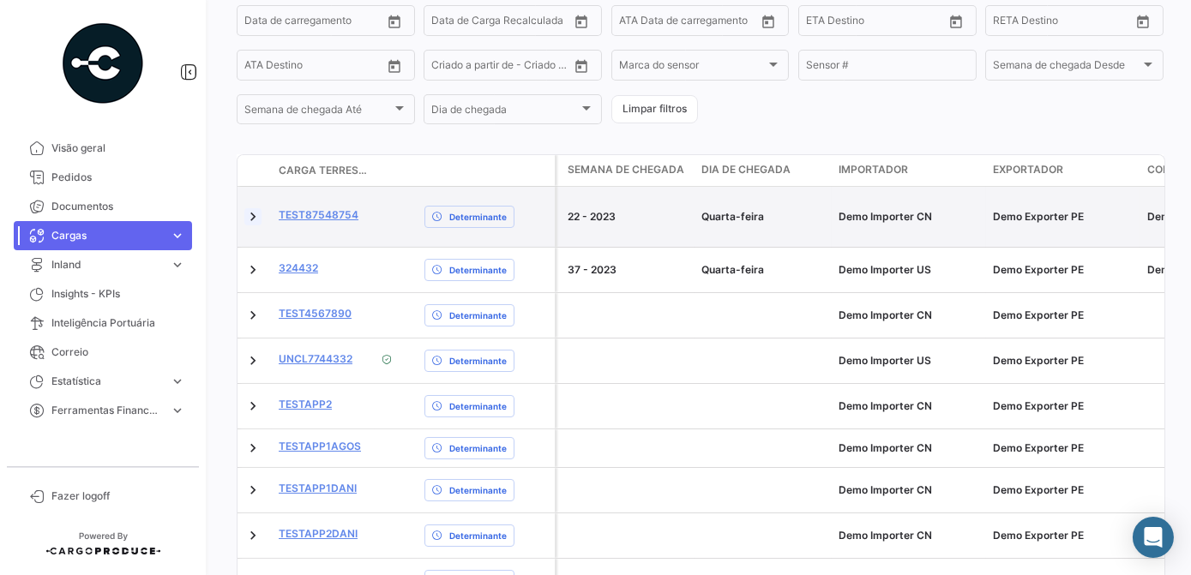
click at [256, 217] on link at bounding box center [252, 216] width 17 height 17
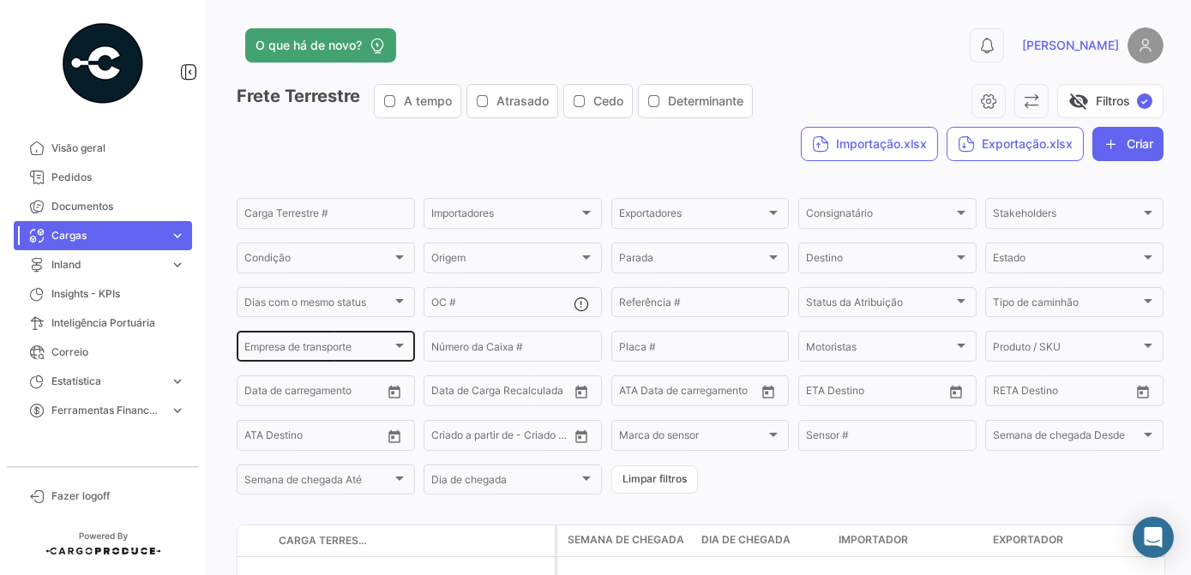
scroll to position [0, 0]
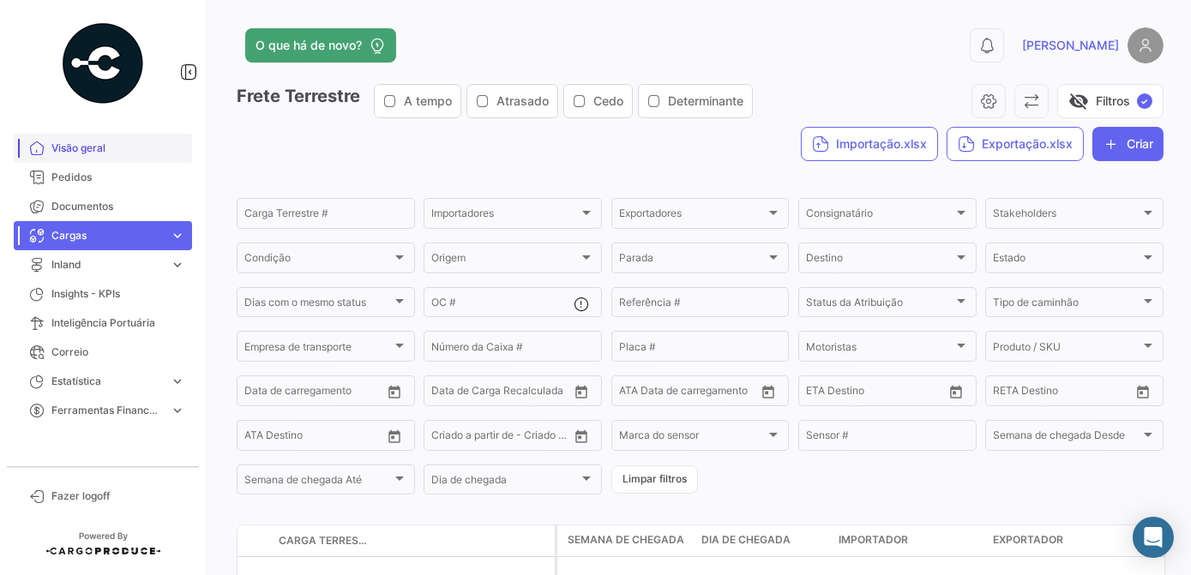
click at [105, 157] on link "Visão geral" at bounding box center [103, 148] width 178 height 29
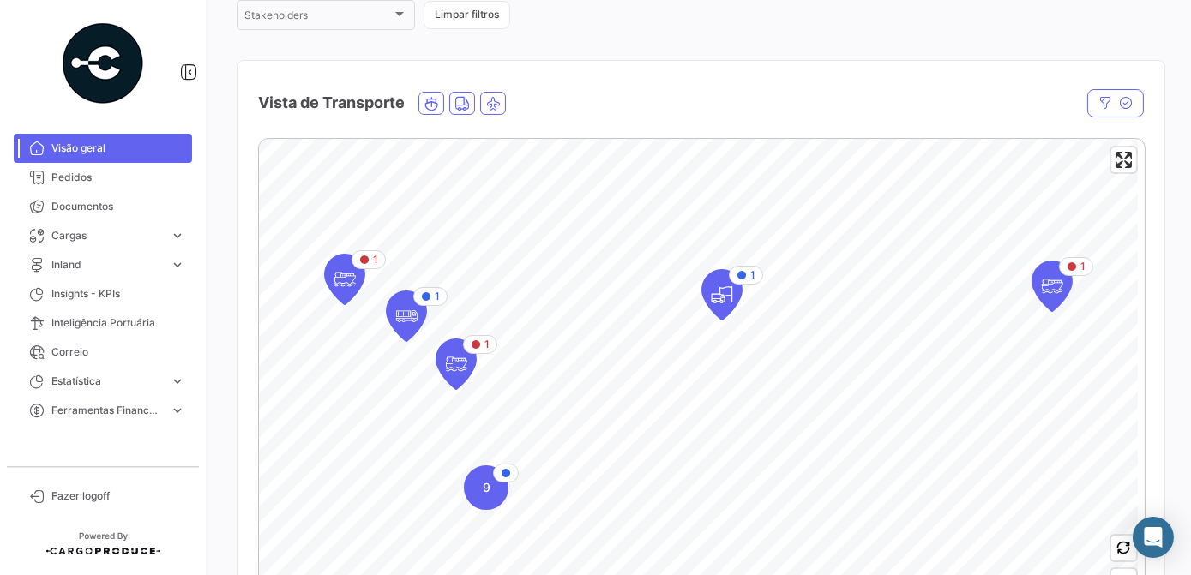
scroll to position [233, 0]
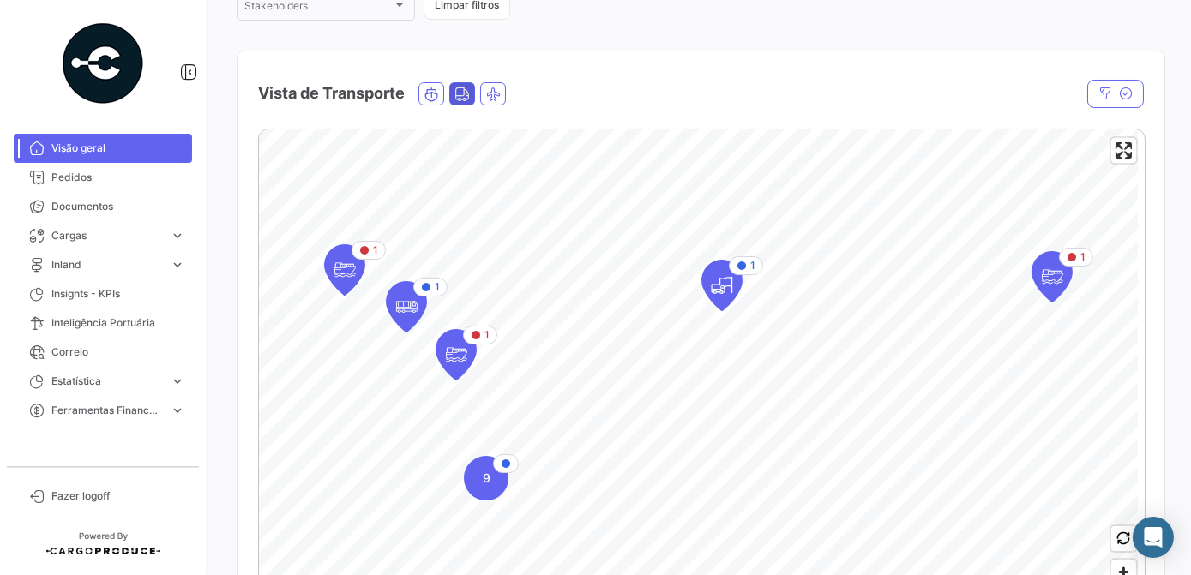
click at [464, 93] on icon "Land" at bounding box center [461, 94] width 15 height 15
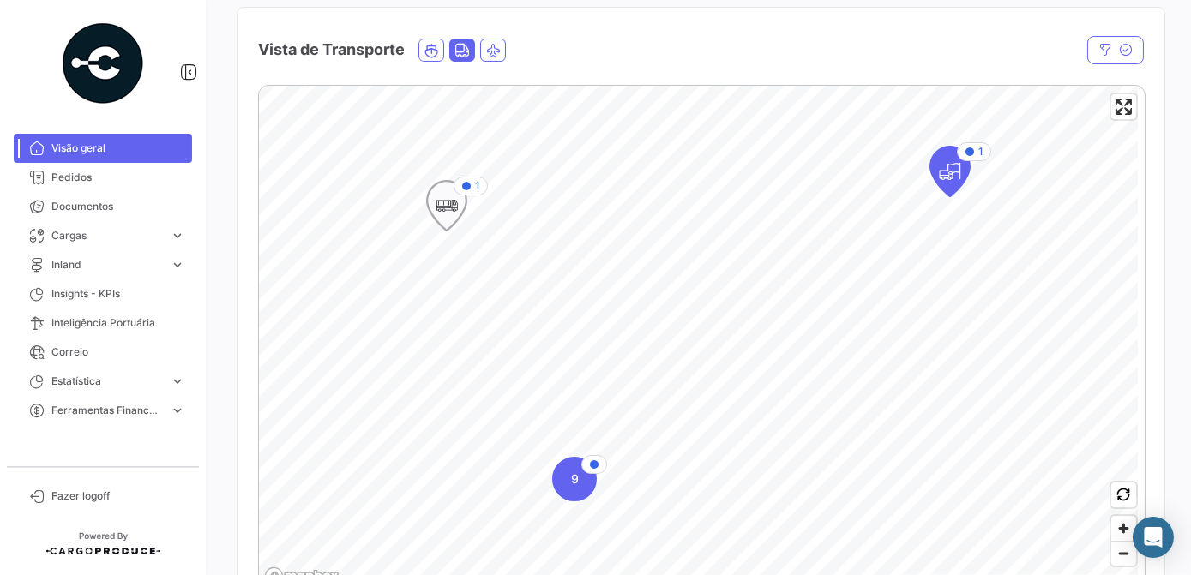
scroll to position [311, 0]
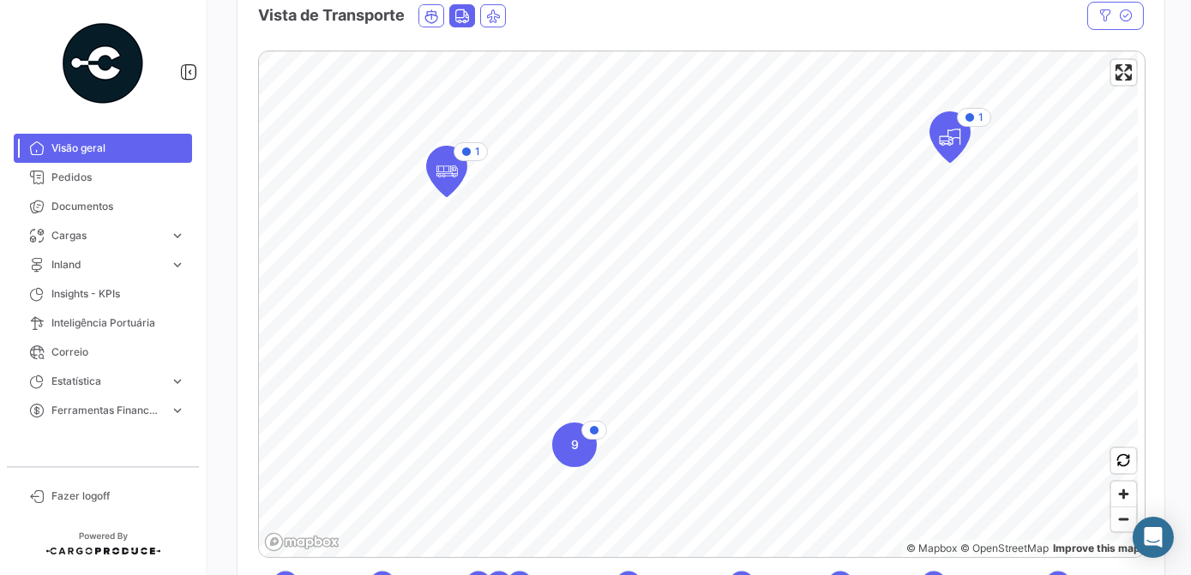
click at [84, 152] on span "Visão geral" at bounding box center [118, 148] width 134 height 15
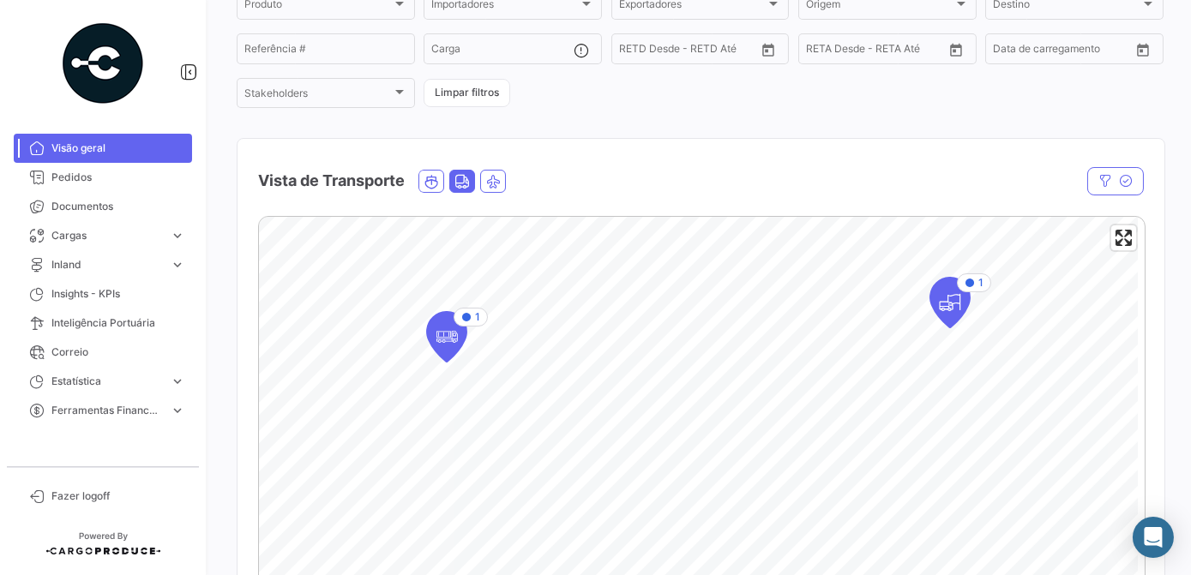
scroll to position [0, 0]
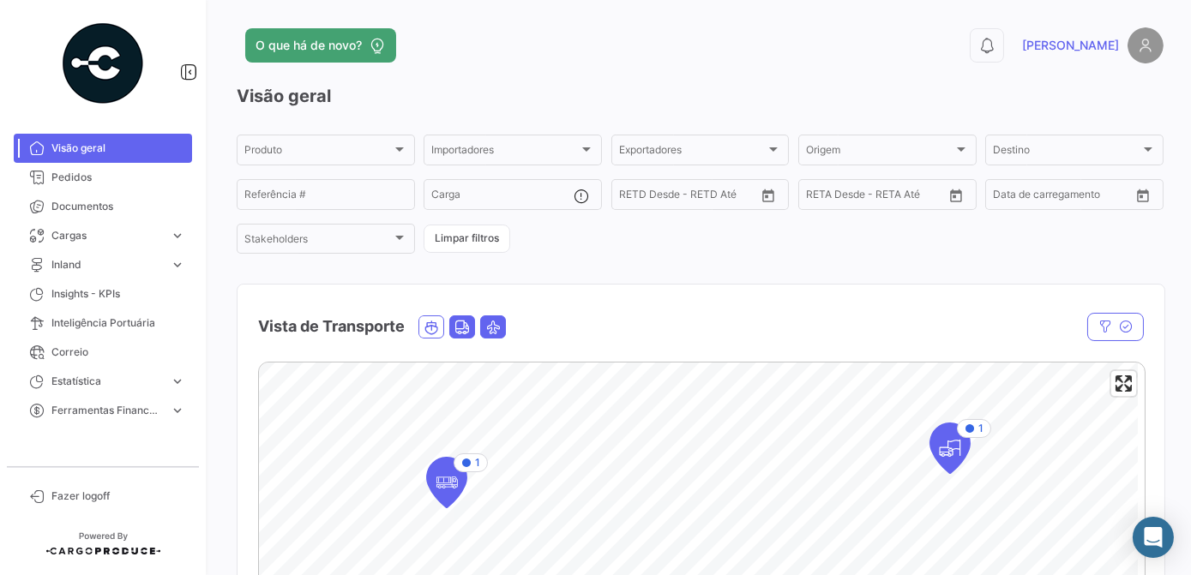
click at [484, 321] on span "Air" at bounding box center [493, 326] width 24 height 21
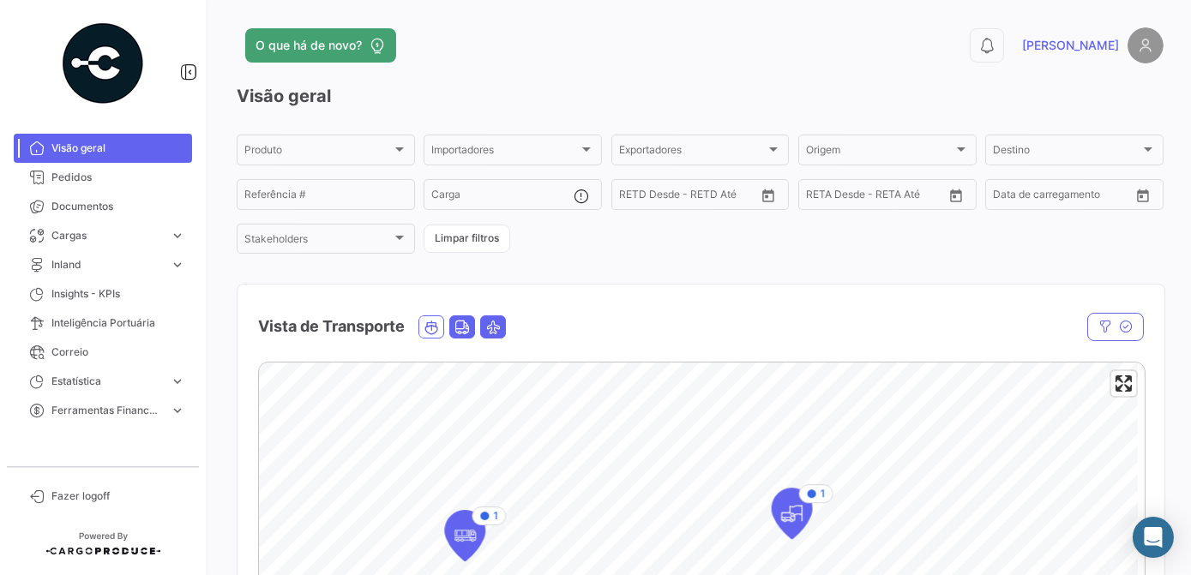
scroll to position [233, 0]
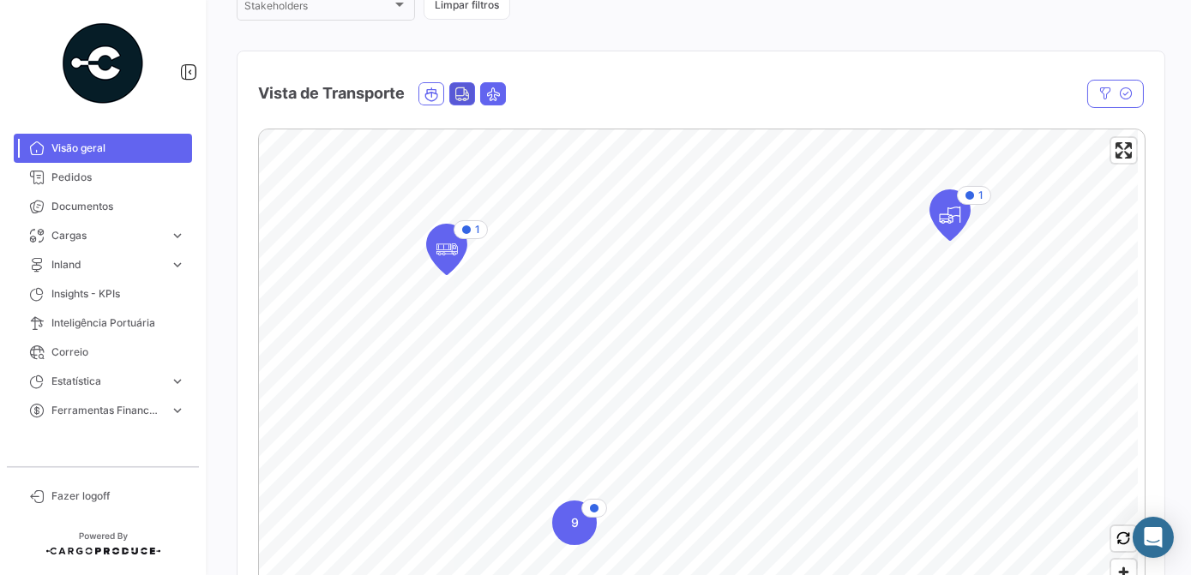
click at [466, 98] on icon "Land" at bounding box center [461, 94] width 15 height 15
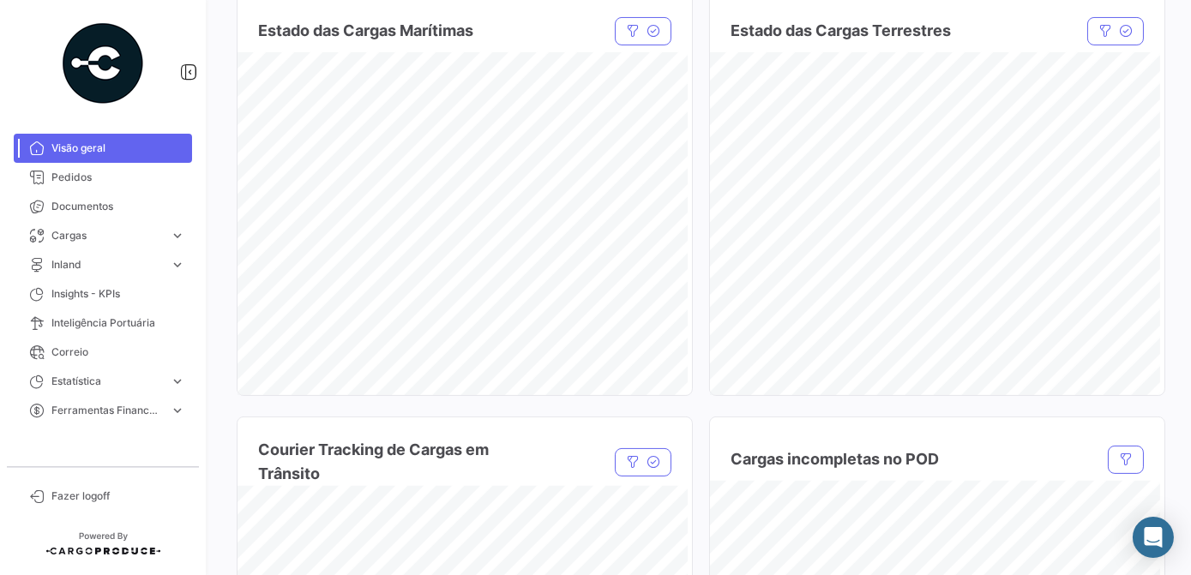
scroll to position [1013, 0]
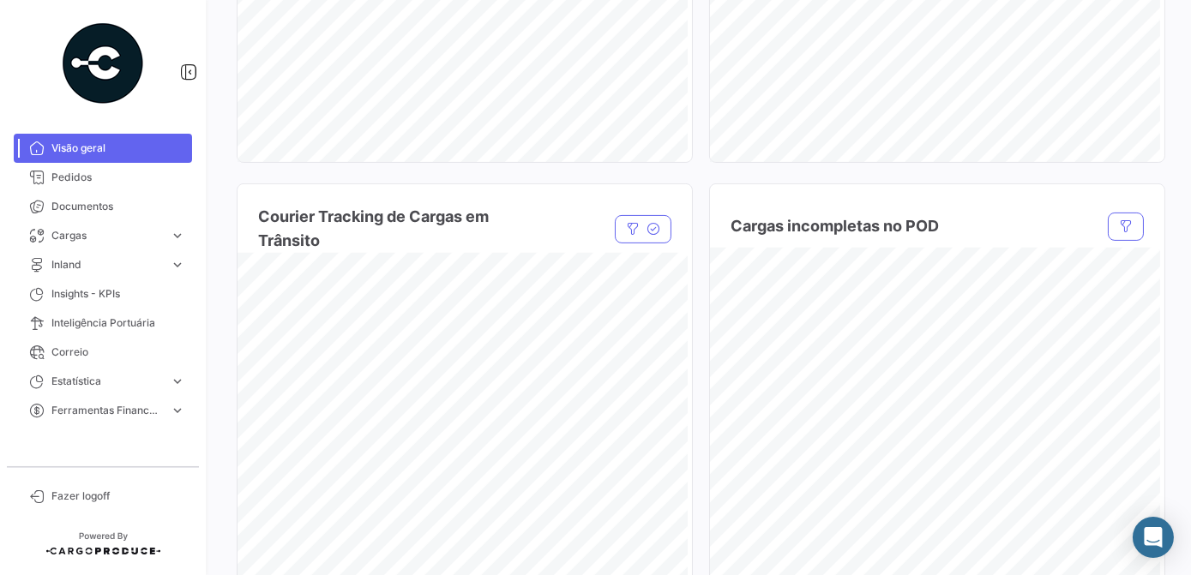
click at [90, 148] on span "Visão geral" at bounding box center [118, 148] width 134 height 15
click at [69, 179] on span "Pedidos" at bounding box center [118, 177] width 134 height 15
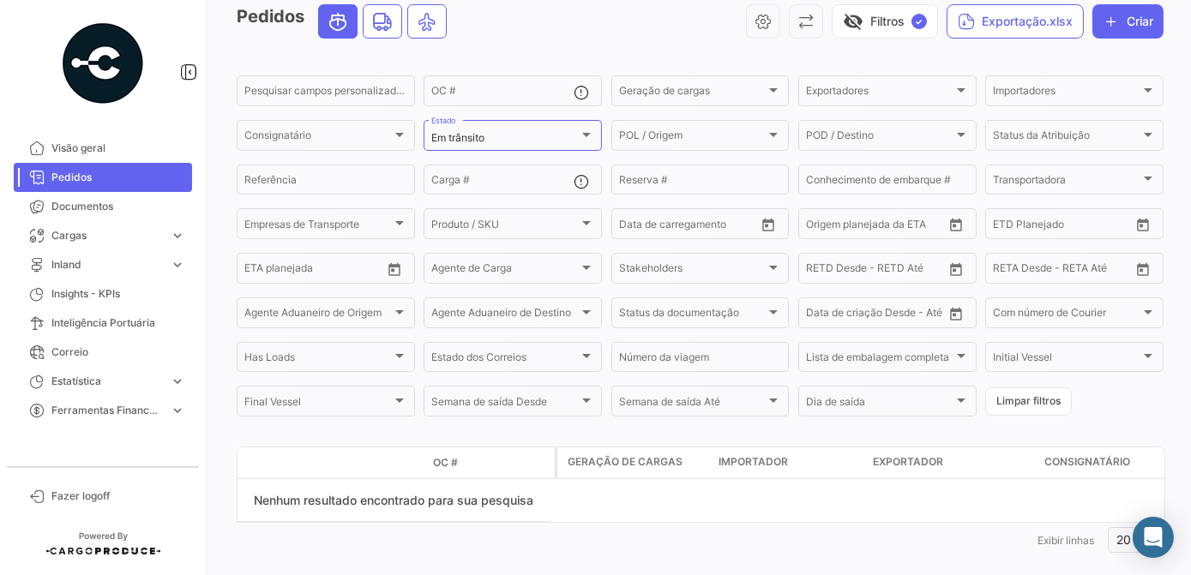
scroll to position [103, 0]
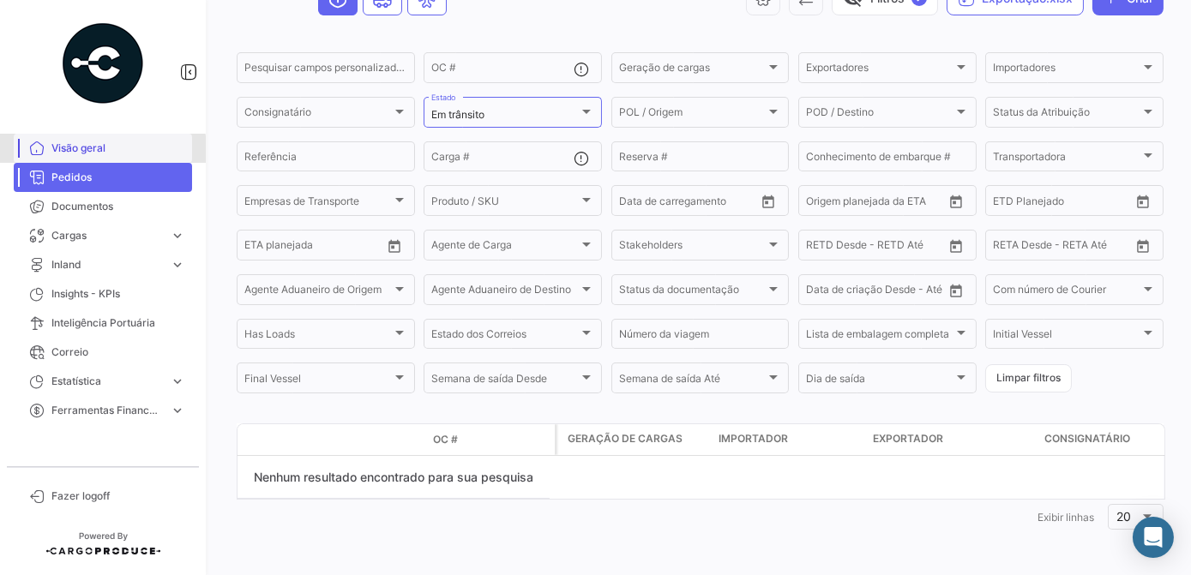
click at [79, 161] on link "Visão geral" at bounding box center [103, 148] width 178 height 29
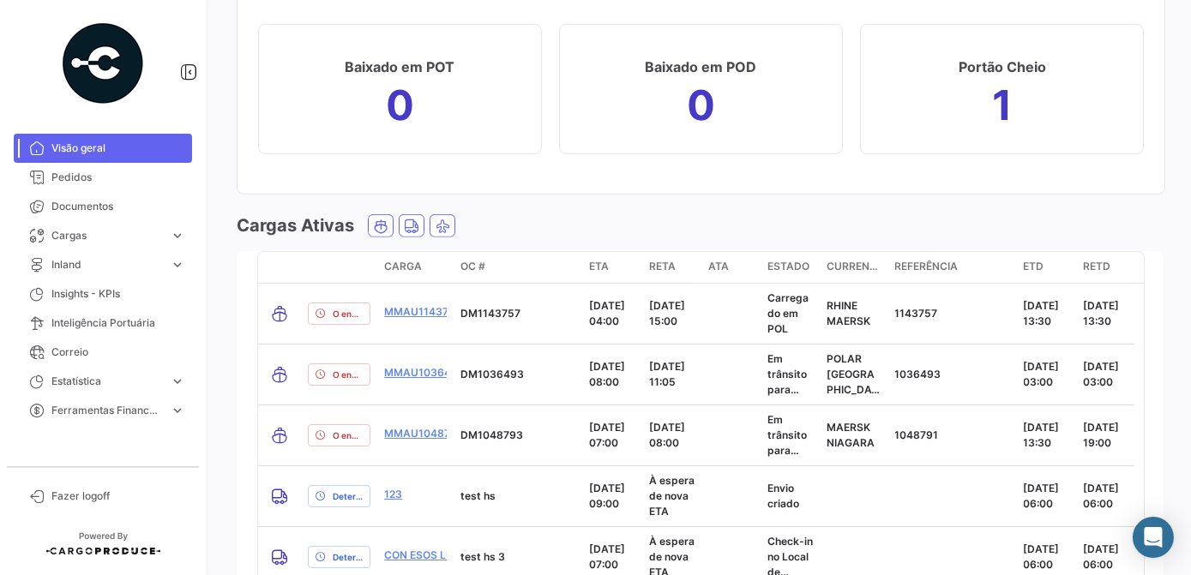
scroll to position [2338, 0]
click at [406, 225] on icon "Land" at bounding box center [411, 227] width 15 height 15
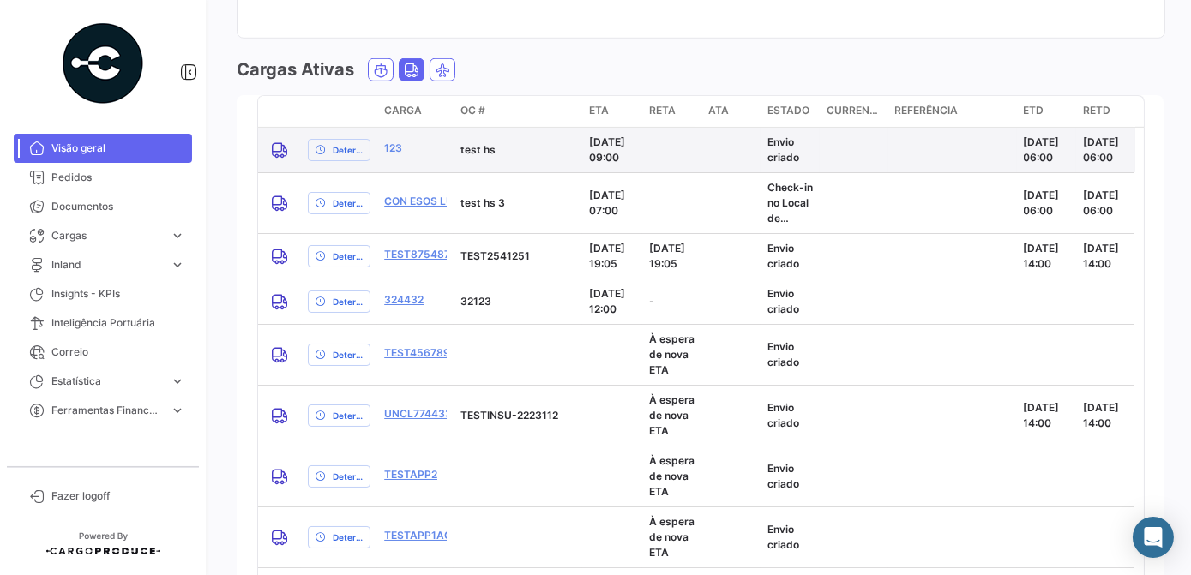
scroll to position [2494, 0]
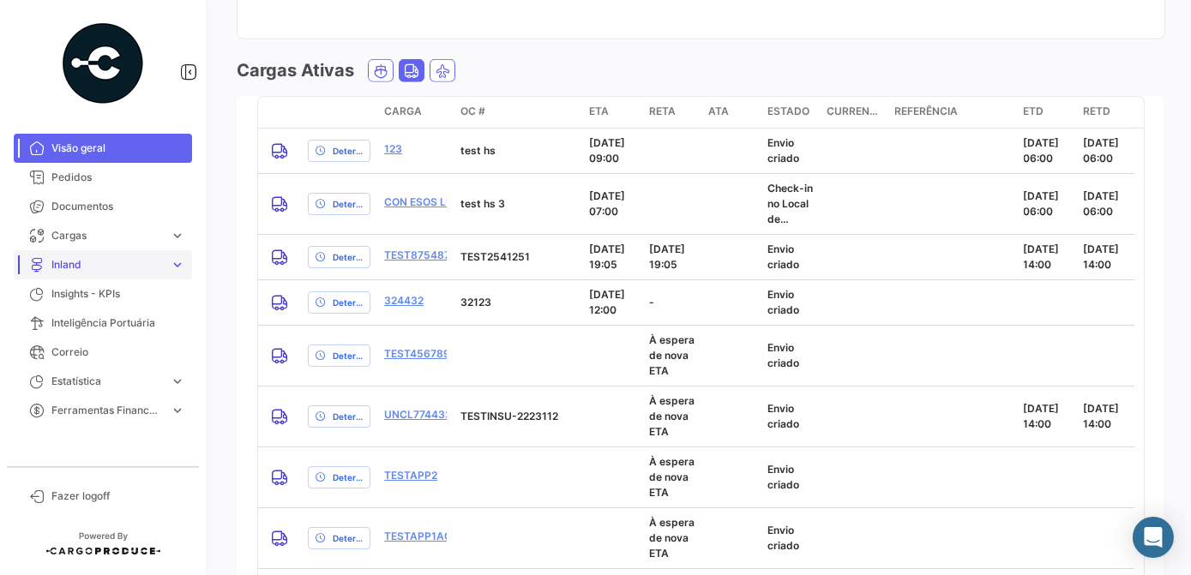
click at [87, 264] on span "Inland" at bounding box center [106, 264] width 111 height 15
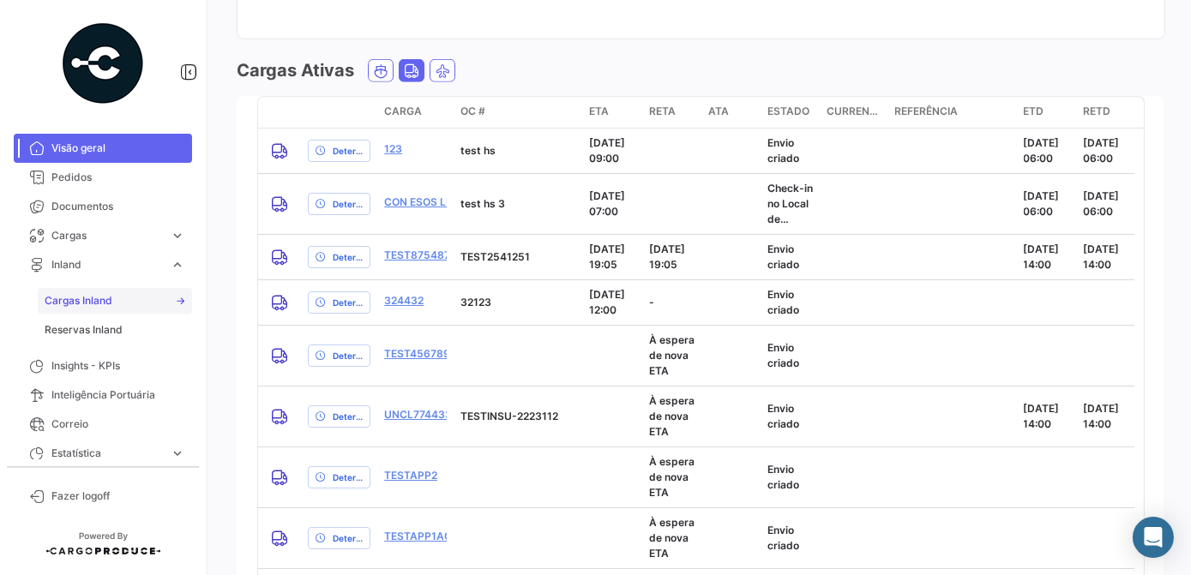
click at [89, 303] on span "Cargas Inland" at bounding box center [79, 300] width 68 height 15
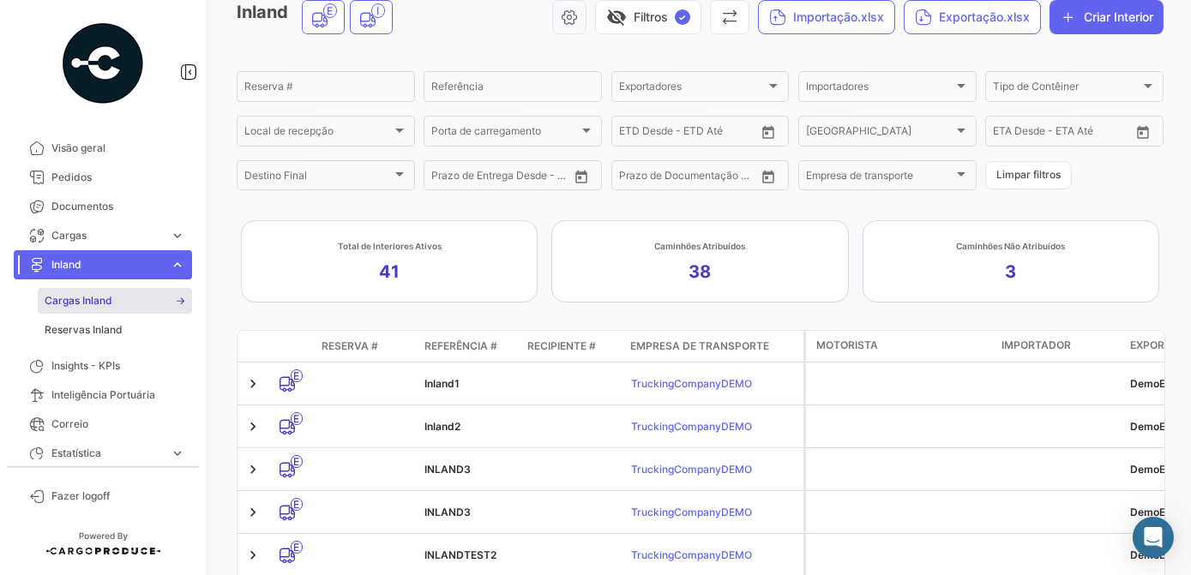
scroll to position [77, 0]
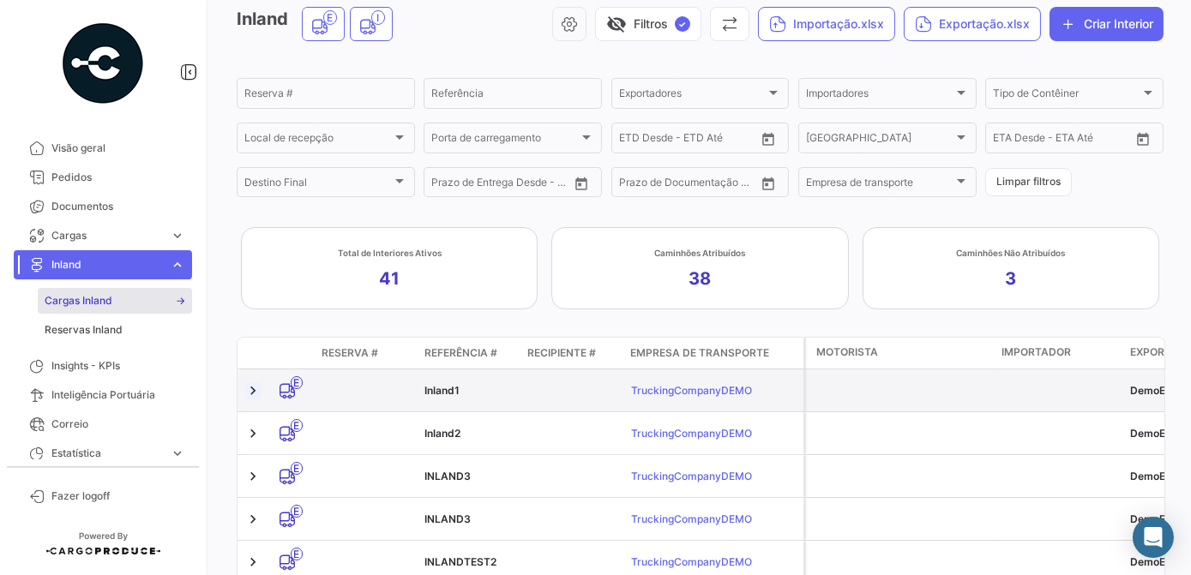
click at [256, 391] on link at bounding box center [252, 390] width 17 height 17
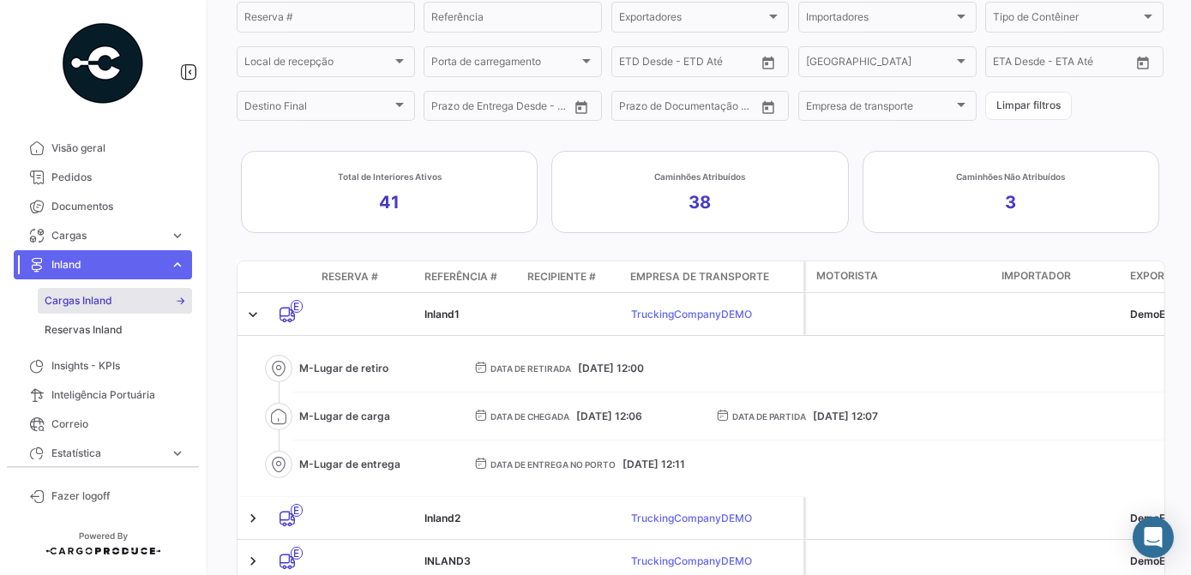
scroll to position [155, 0]
